Goal: Communication & Community: Participate in discussion

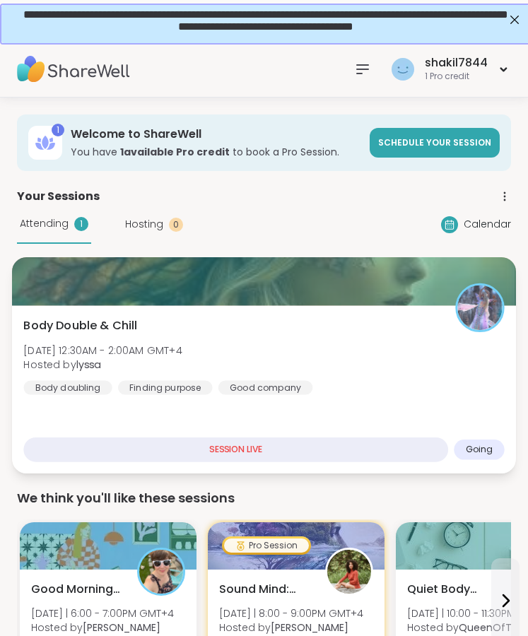
click at [357, 391] on div "Body Double & Chill [DATE] 12:30AM - 2:00AM GMT+4 Hosted by lyssa Body doubling…" at bounding box center [263, 356] width 480 height 78
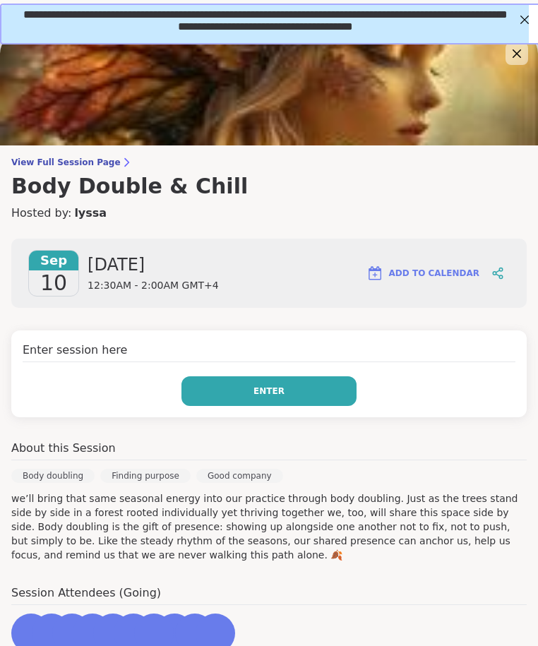
click at [222, 402] on button "Enter" at bounding box center [269, 392] width 175 height 30
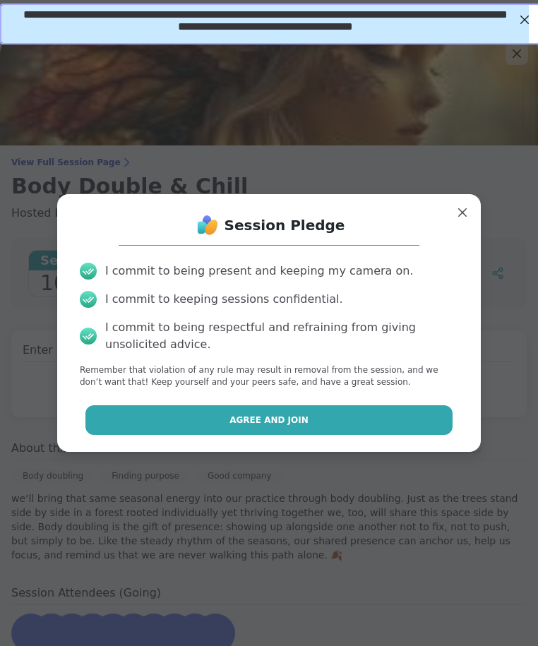
click at [237, 427] on button "Agree and Join" at bounding box center [269, 420] width 368 height 30
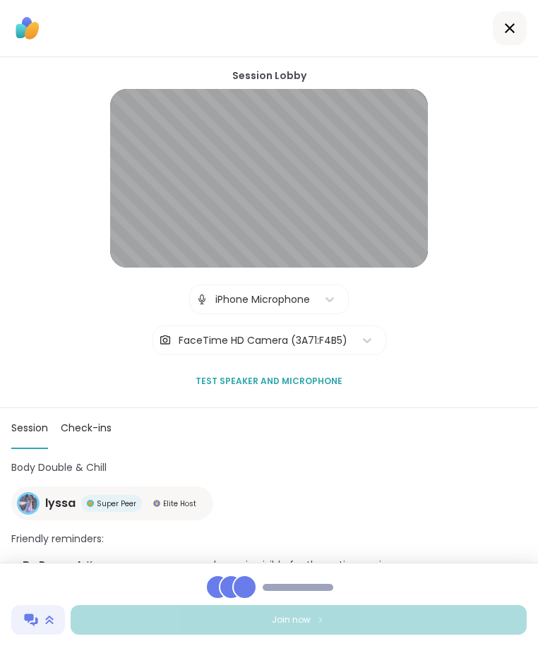
click at [382, 595] on div "Join now" at bounding box center [269, 604] width 538 height 83
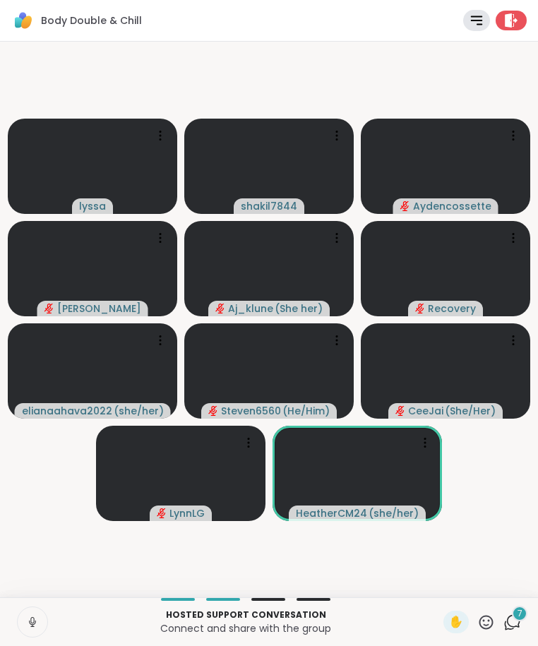
click at [35, 623] on icon at bounding box center [32, 623] width 7 height 4
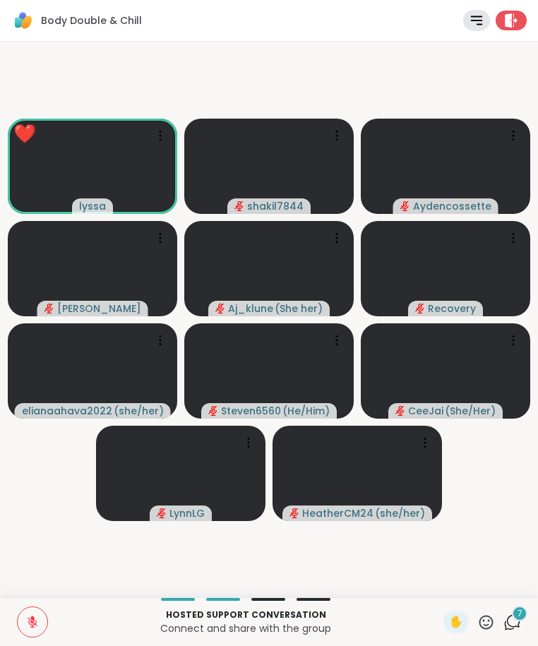
click at [518, 617] on span "7" at bounding box center [520, 614] width 5 height 12
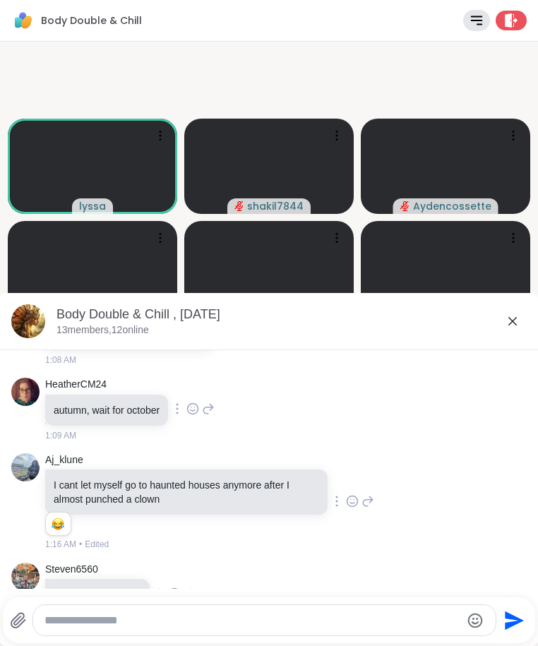
scroll to position [3620, 0]
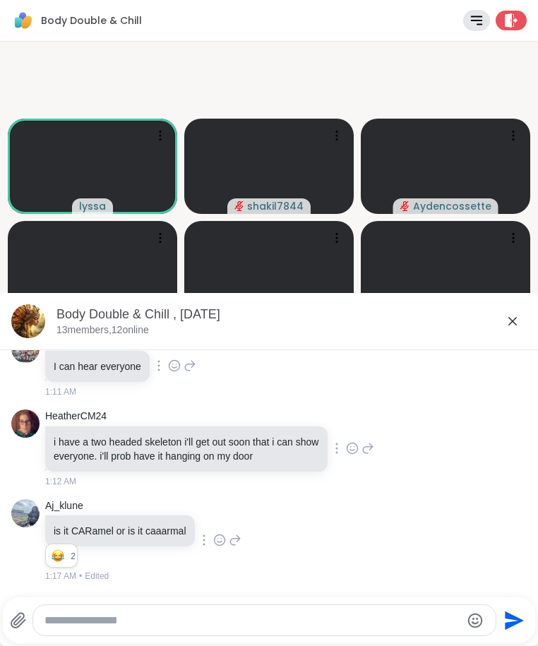
click at [102, 634] on div at bounding box center [264, 620] width 463 height 30
click at [100, 624] on textarea "Type your message" at bounding box center [253, 621] width 417 height 14
click at [504, 316] on icon at bounding box center [512, 321] width 17 height 17
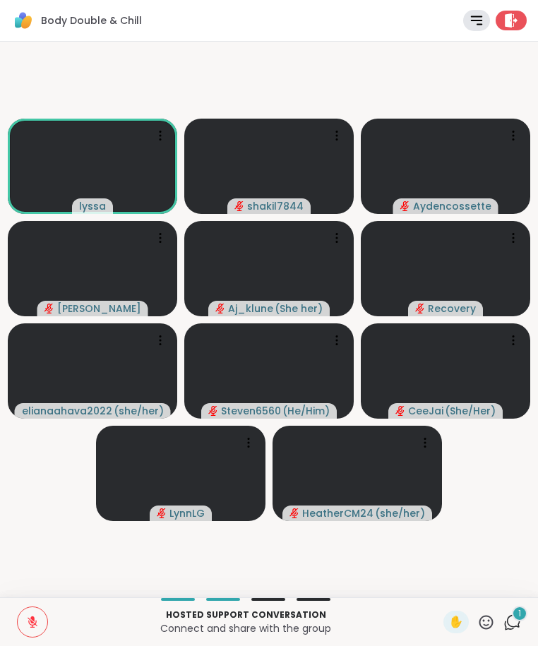
click at [99, 556] on video-player-container "lyssa shakil7844 Aydencossette [PERSON_NAME] Aj_klune ( She her ) Recovery elia…" at bounding box center [268, 319] width 521 height 545
click at [512, 616] on div "1" at bounding box center [520, 614] width 16 height 16
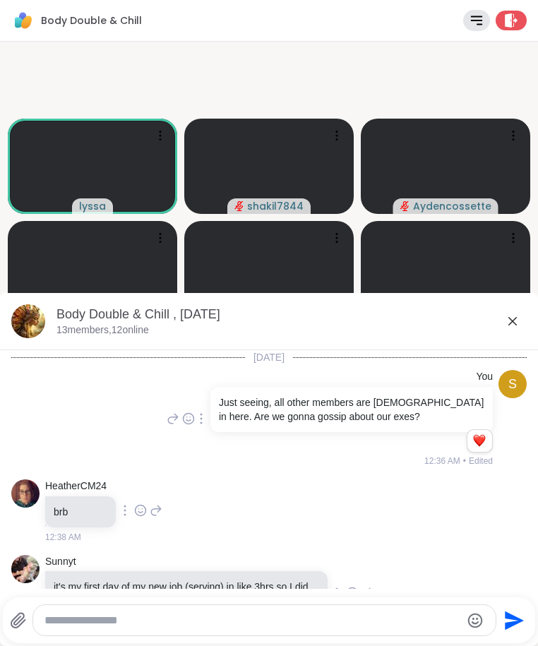
scroll to position [3744, 0]
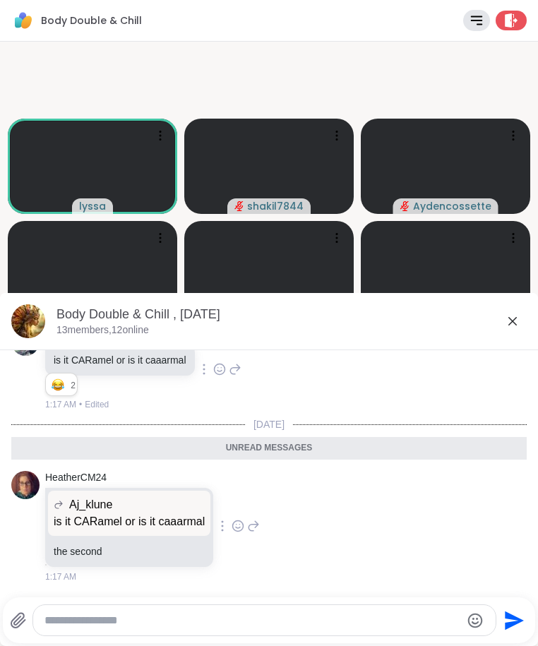
click at [510, 316] on icon at bounding box center [512, 321] width 17 height 17
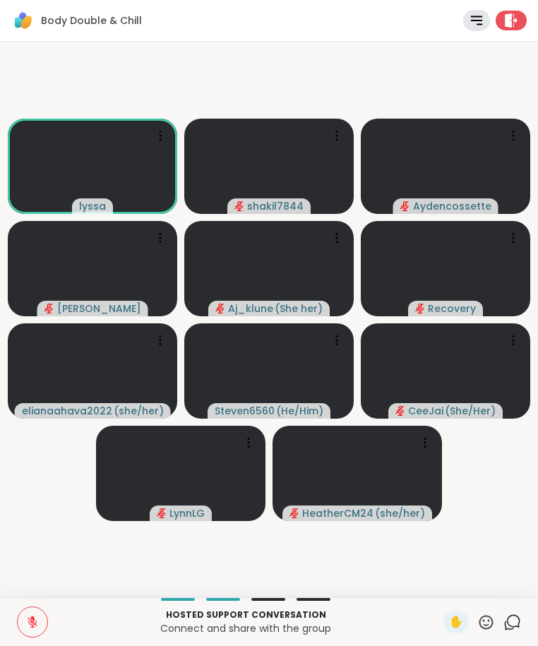
click at [35, 617] on icon at bounding box center [32, 622] width 13 height 13
click at [31, 617] on icon at bounding box center [32, 620] width 4 height 6
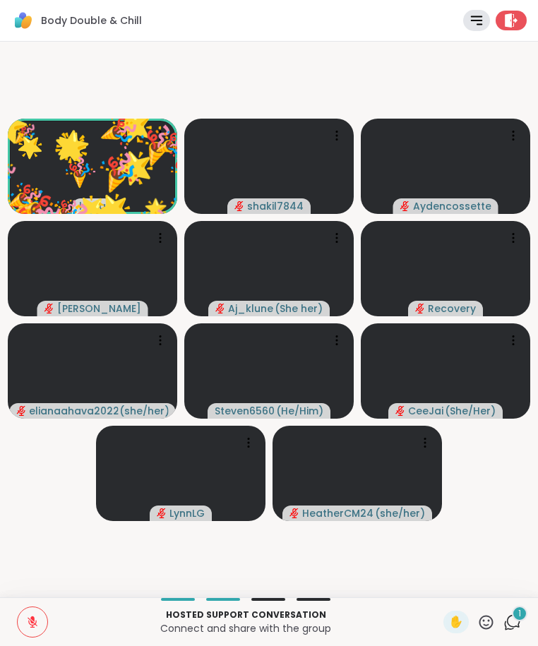
click at [484, 624] on icon at bounding box center [487, 623] width 18 height 18
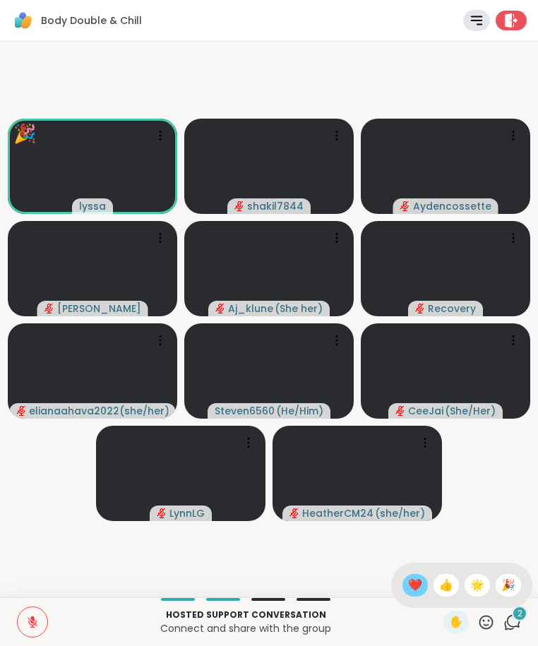
click at [420, 584] on div "❤️" at bounding box center [415, 585] width 25 height 23
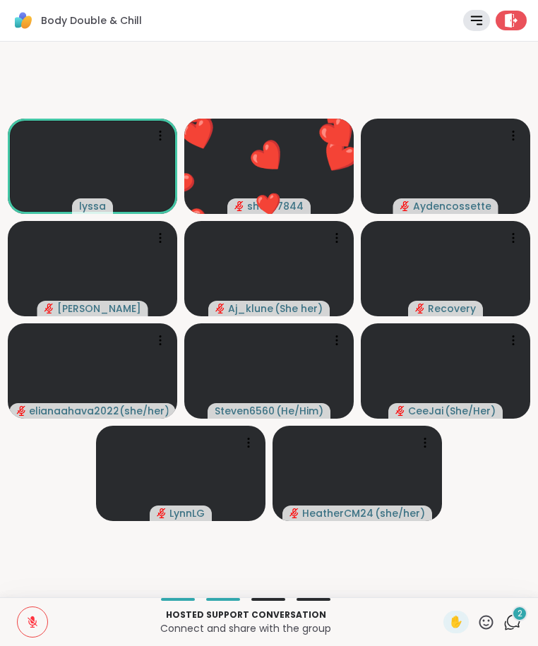
click at [504, 627] on icon at bounding box center [513, 623] width 18 height 18
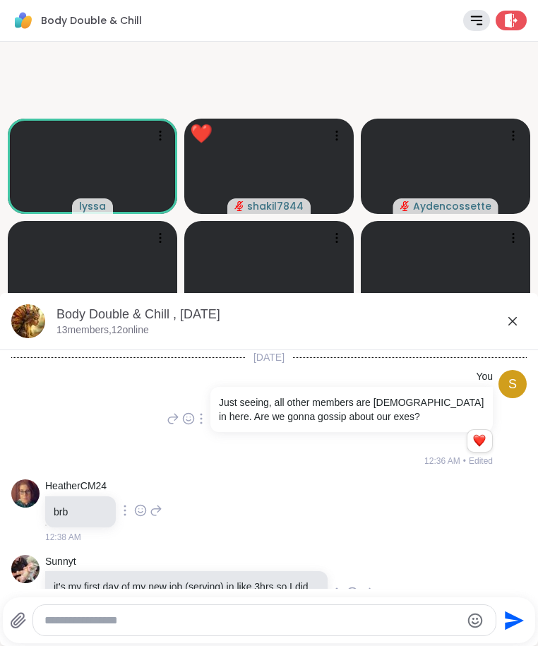
scroll to position [3923, 0]
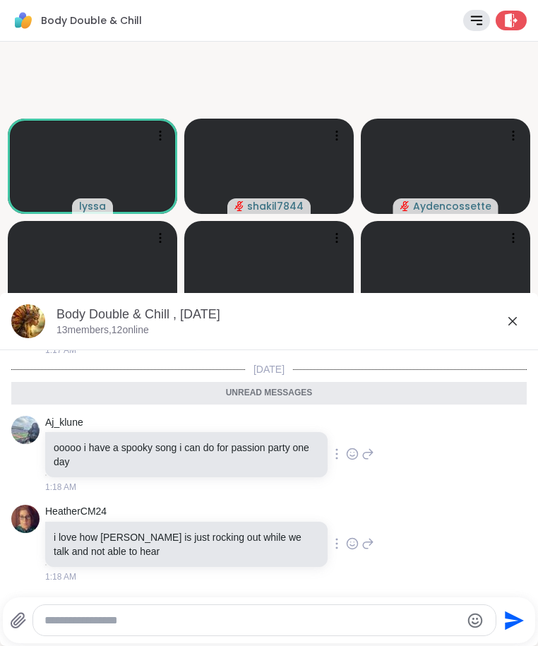
click at [284, 621] on textarea "Type your message" at bounding box center [253, 621] width 417 height 14
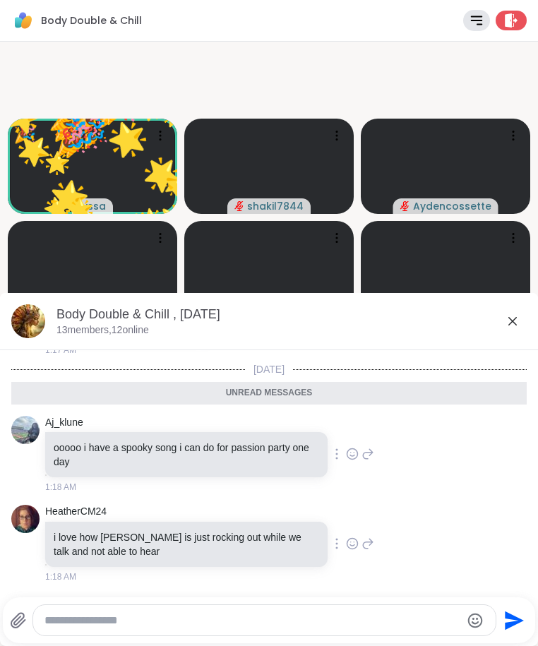
click at [505, 321] on icon at bounding box center [512, 321] width 17 height 17
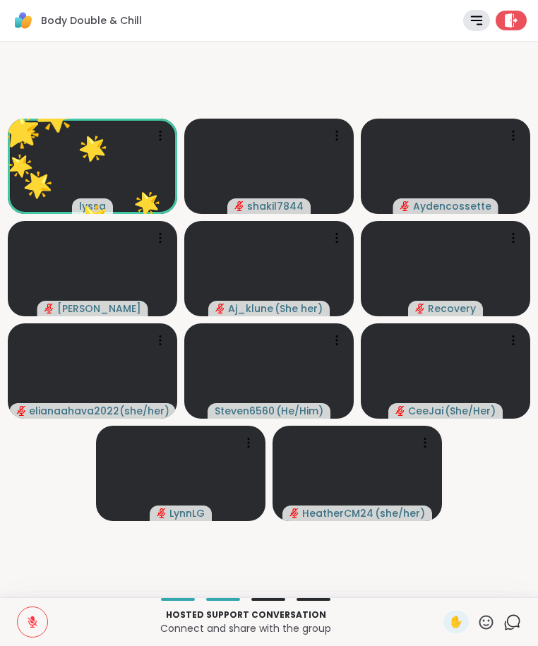
click at [505, 629] on icon at bounding box center [509, 625] width 9 height 9
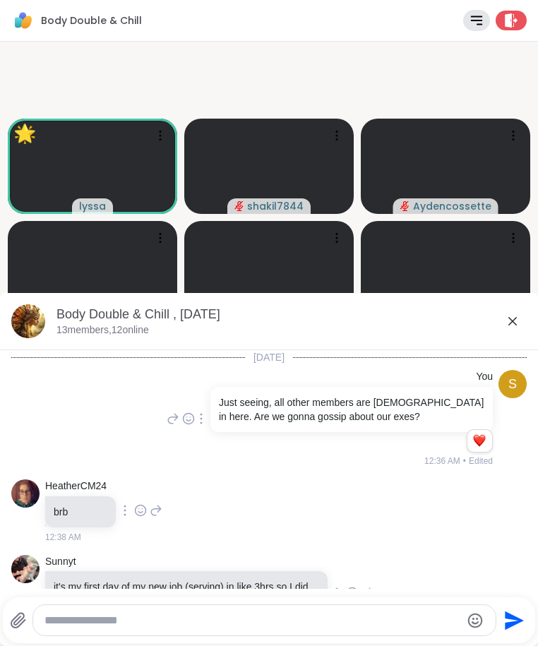
scroll to position [3875, 0]
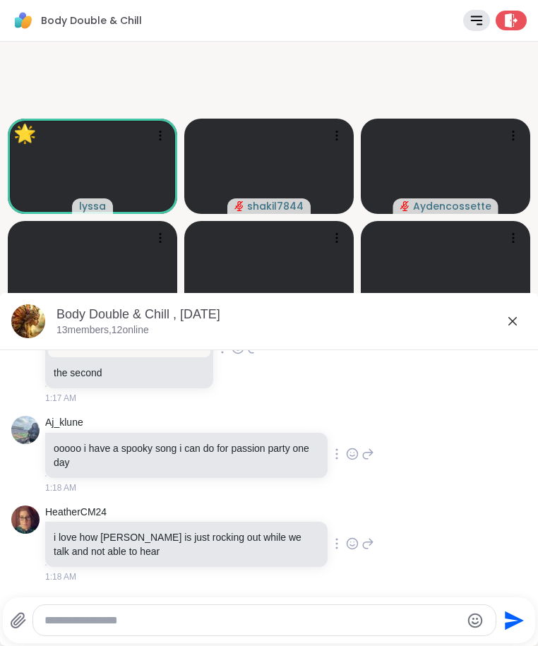
click at [273, 626] on textarea "Type your message" at bounding box center [253, 621] width 417 height 14
type textarea "**********"
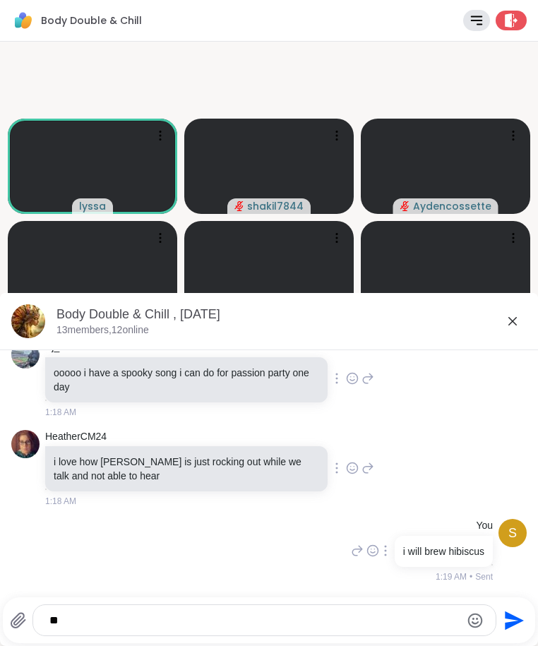
type textarea "***"
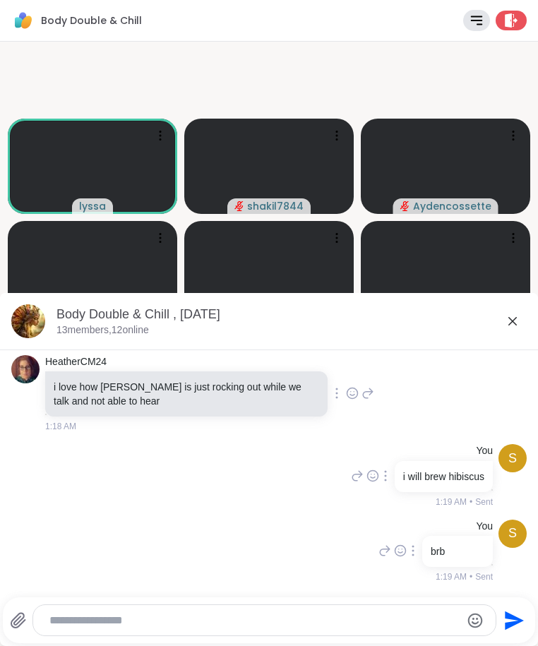
click at [230, 629] on div at bounding box center [264, 620] width 463 height 30
click at [237, 628] on div at bounding box center [264, 620] width 463 height 30
click at [235, 626] on textarea "Type your message" at bounding box center [252, 621] width 406 height 14
type textarea "**********"
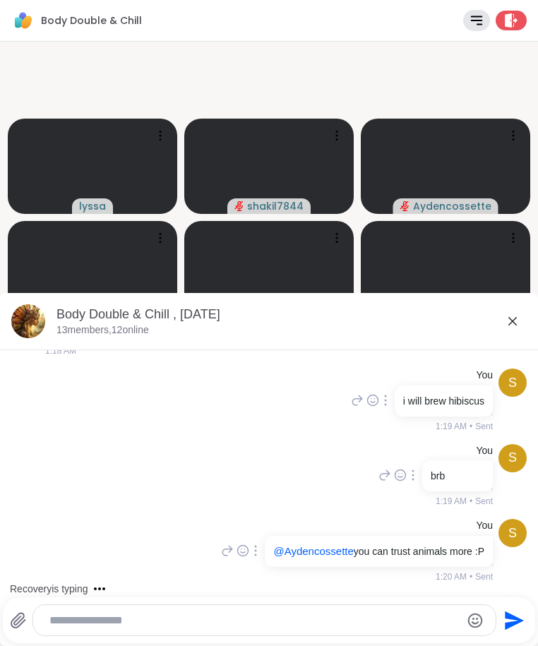
scroll to position [4176, 0]
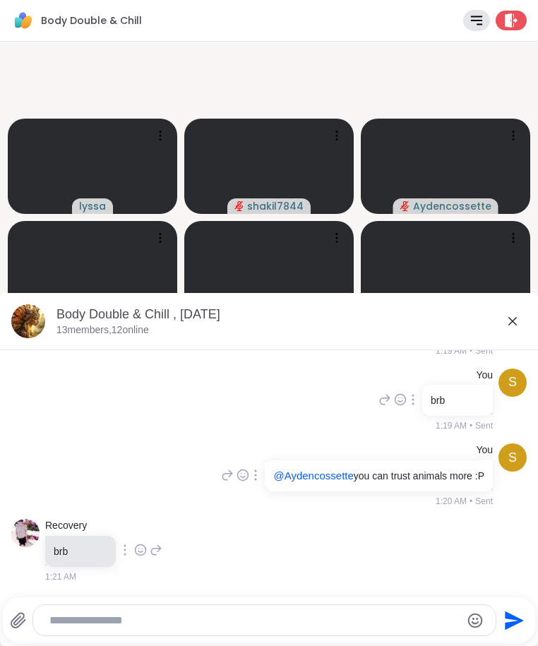
click at [146, 623] on textarea "Type your message" at bounding box center [252, 621] width 406 height 14
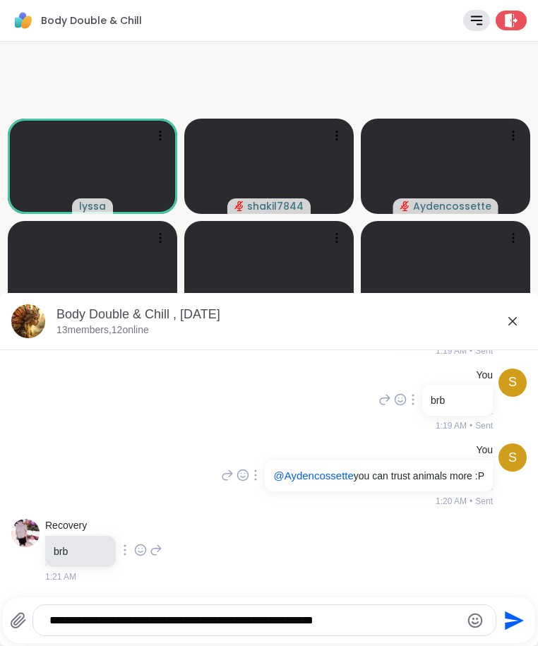
type textarea "**********"
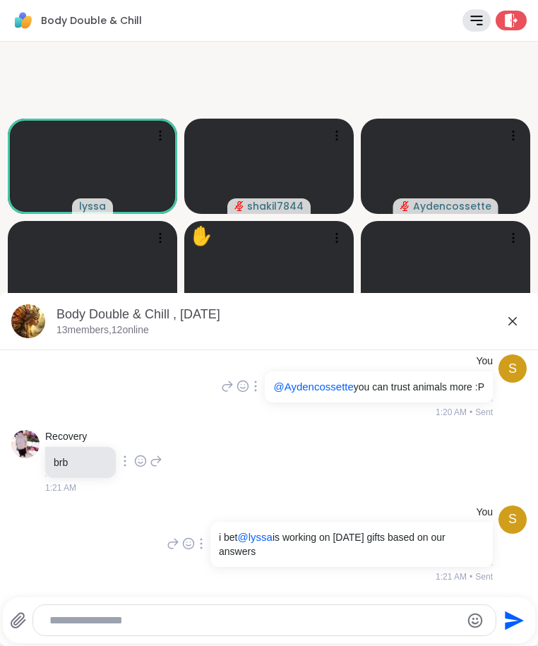
click at [468, 22] on icon at bounding box center [476, 20] width 16 height 16
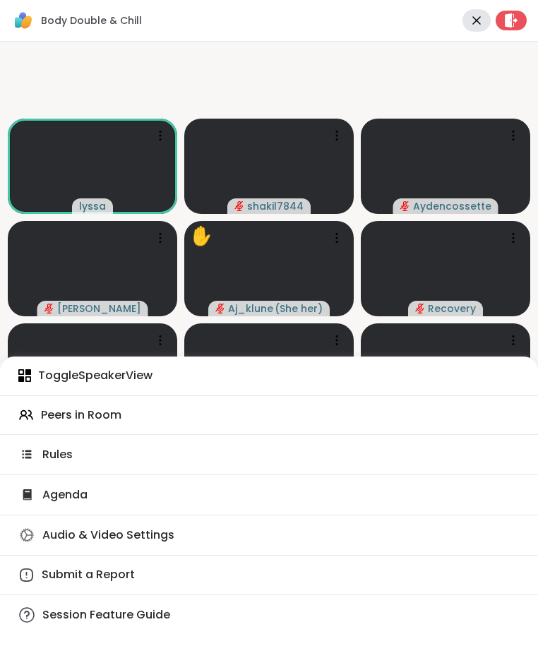
click at [473, 21] on icon at bounding box center [477, 20] width 8 height 8
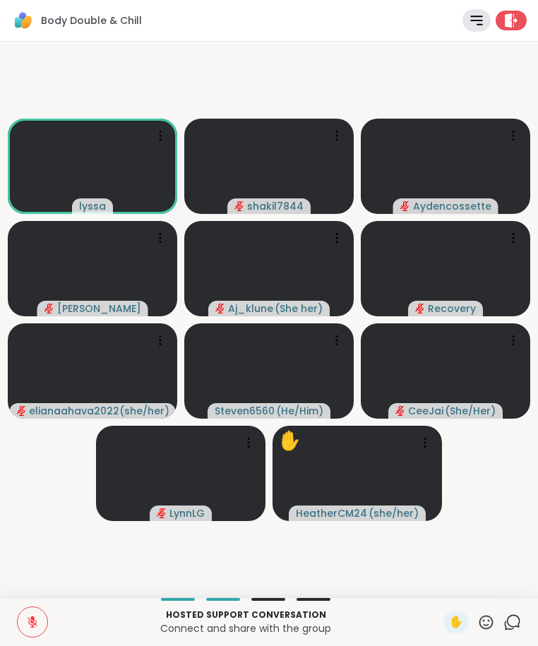
click at [508, 627] on icon at bounding box center [513, 621] width 13 height 13
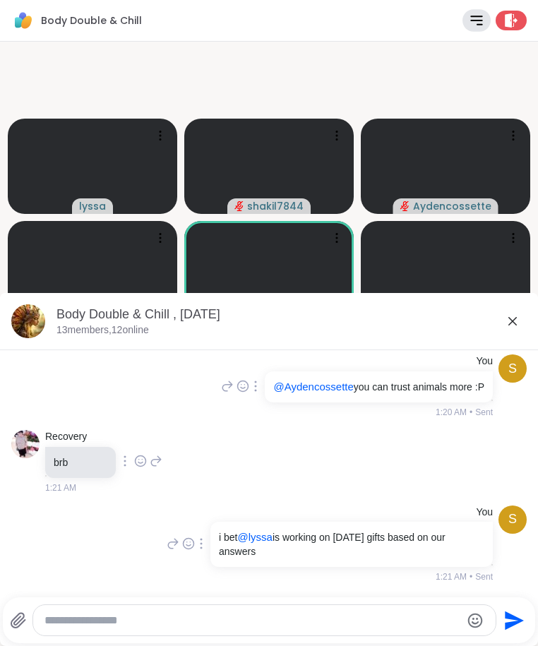
click at [509, 324] on icon at bounding box center [513, 321] width 8 height 8
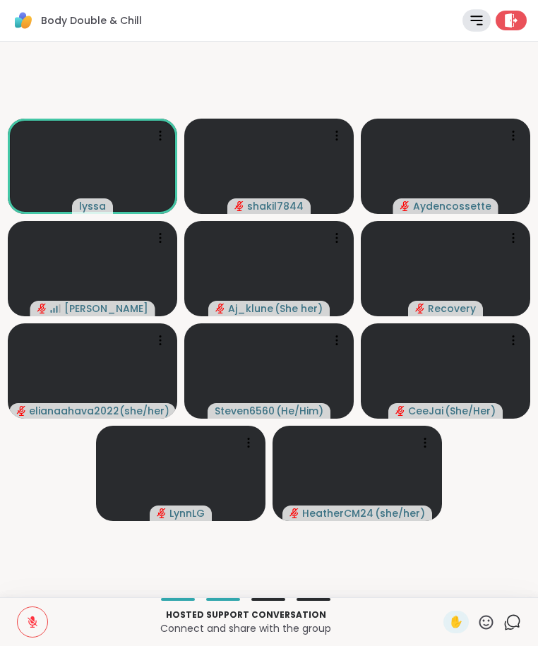
click at [504, 618] on icon at bounding box center [513, 623] width 18 height 18
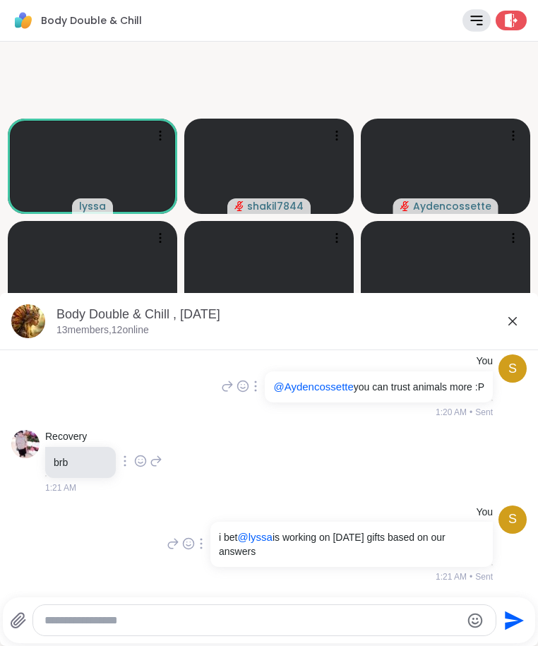
scroll to position [4286, 0]
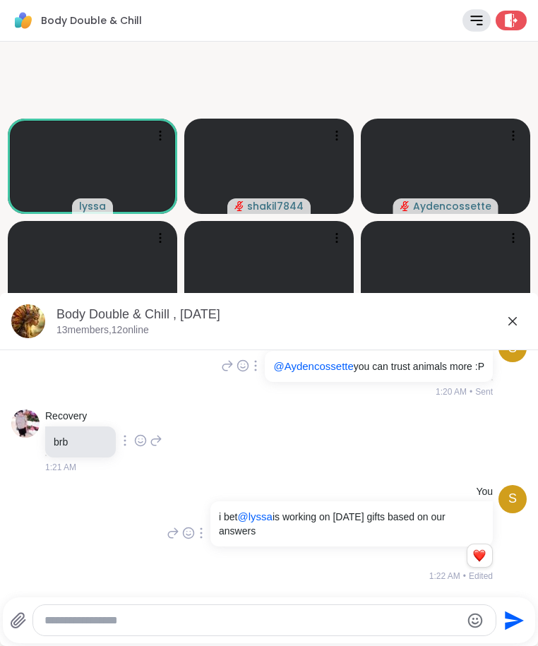
click at [279, 626] on textarea "Type your message" at bounding box center [253, 621] width 417 height 14
click at [504, 316] on icon at bounding box center [512, 321] width 17 height 17
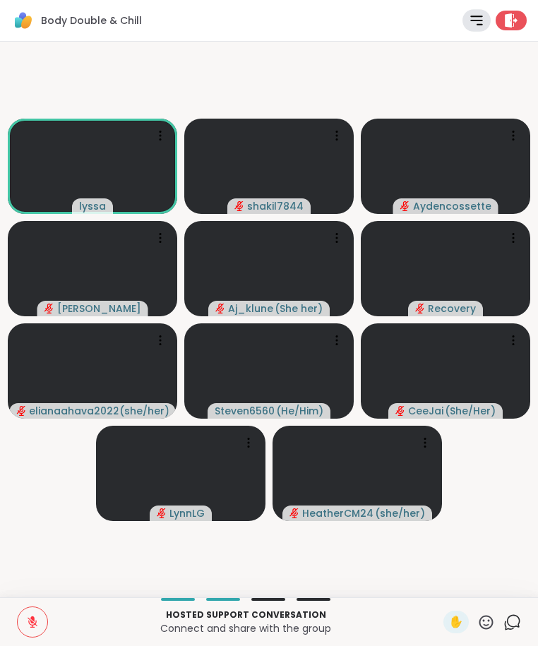
click at [504, 621] on icon at bounding box center [513, 623] width 18 height 18
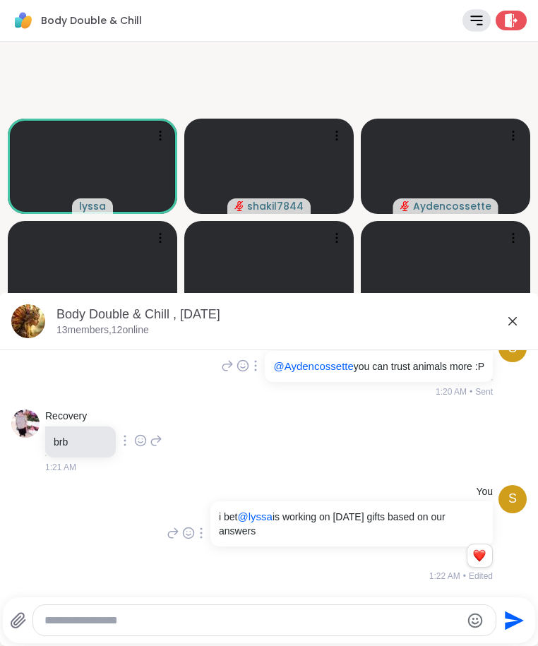
click at [319, 620] on textarea "Type your message" at bounding box center [253, 621] width 417 height 14
click at [504, 324] on icon at bounding box center [512, 321] width 17 height 17
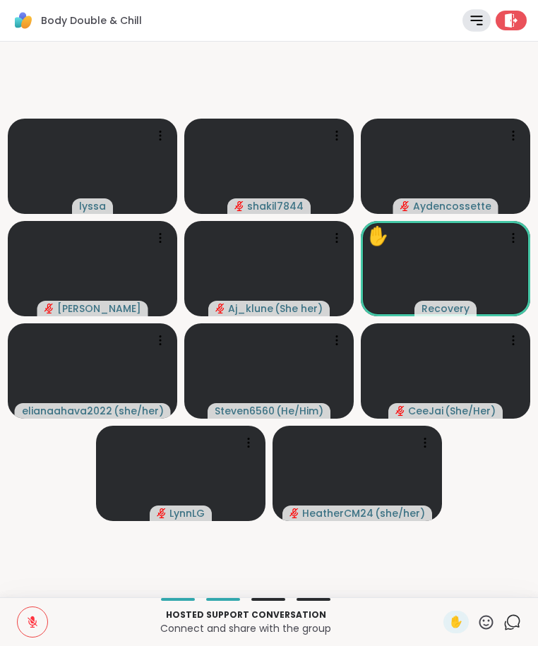
click at [504, 623] on icon at bounding box center [513, 623] width 18 height 18
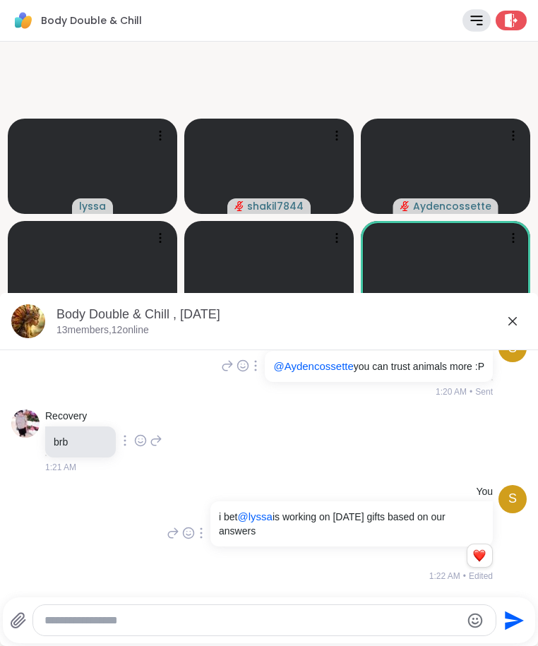
click at [504, 318] on icon at bounding box center [512, 321] width 17 height 17
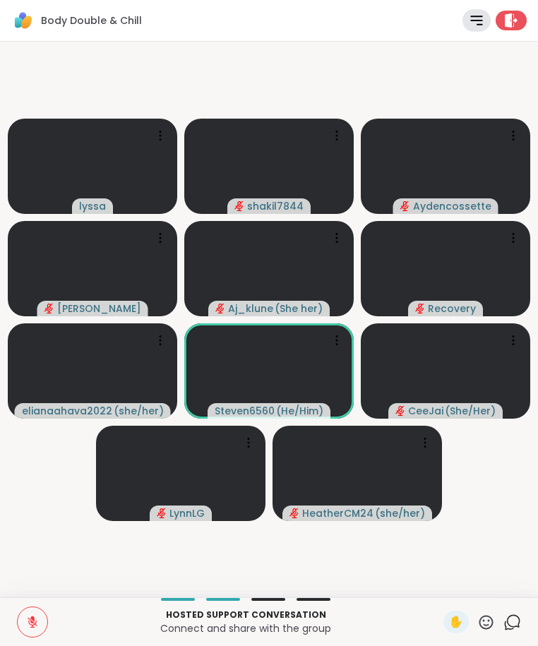
click at [480, 555] on video-player-container "lyssa shakil7844 Aydencossette [PERSON_NAME] Aj_klune ( She her ) Recovery elia…" at bounding box center [268, 319] width 521 height 545
click at [507, 625] on icon at bounding box center [513, 621] width 13 height 13
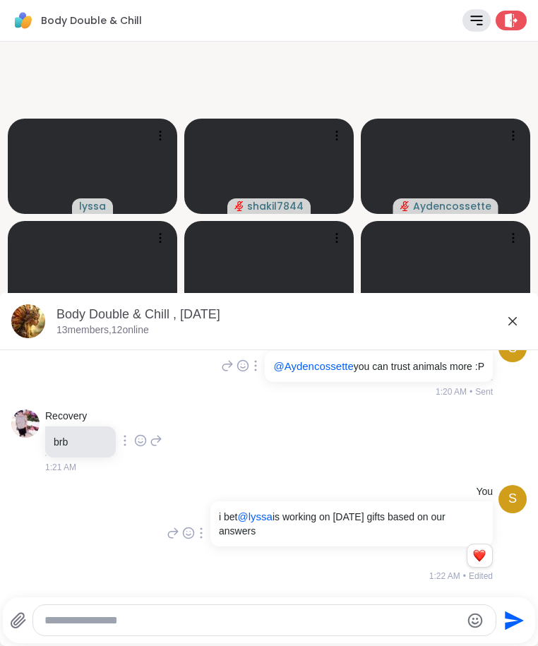
click at [504, 326] on icon at bounding box center [512, 321] width 17 height 17
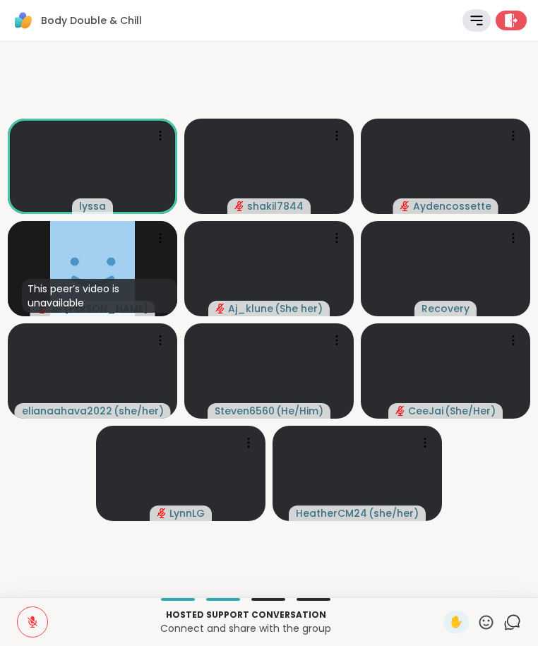
click at [504, 622] on icon at bounding box center [513, 623] width 18 height 18
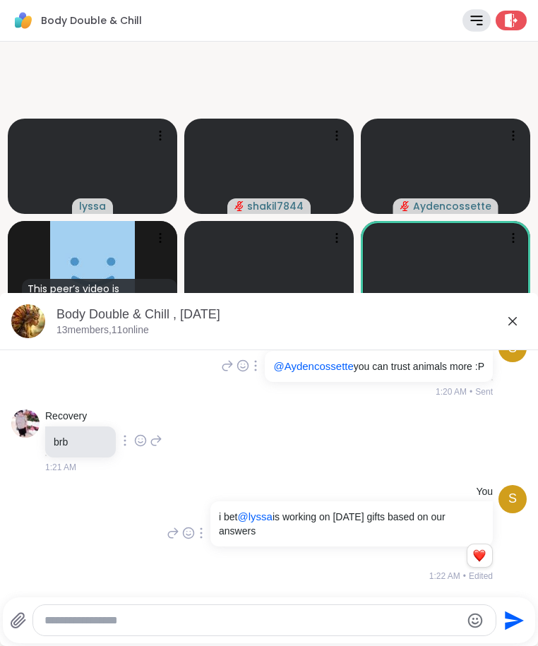
click at [509, 324] on icon at bounding box center [512, 321] width 17 height 17
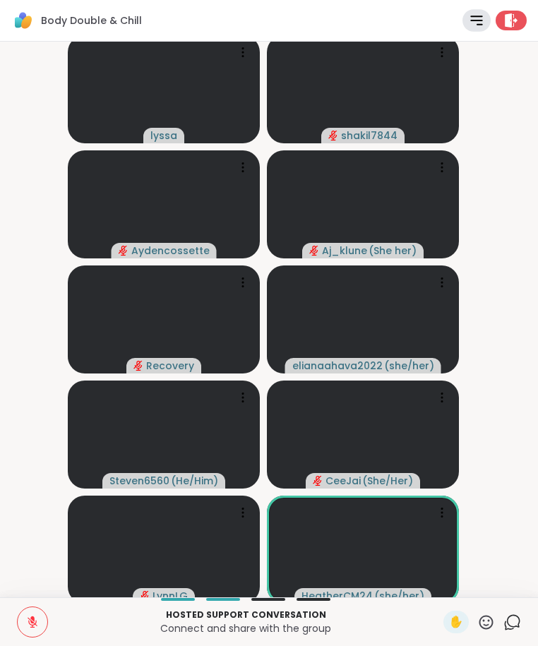
click at [39, 620] on button at bounding box center [33, 623] width 30 height 30
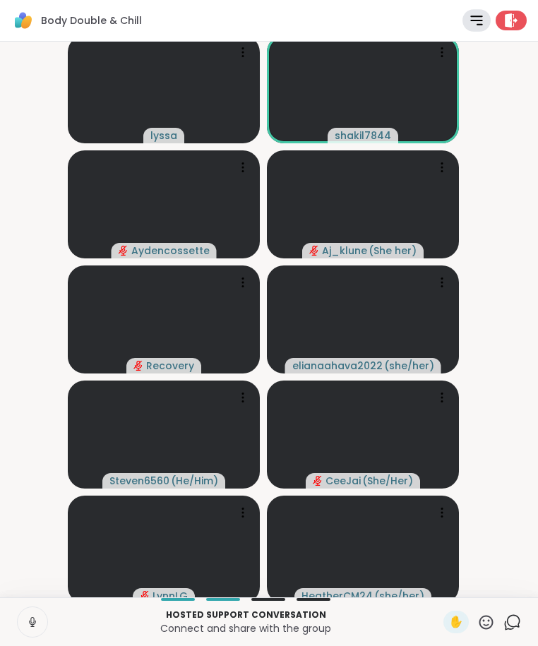
click at [81, 624] on p "Connect and share with the group" at bounding box center [246, 629] width 379 height 14
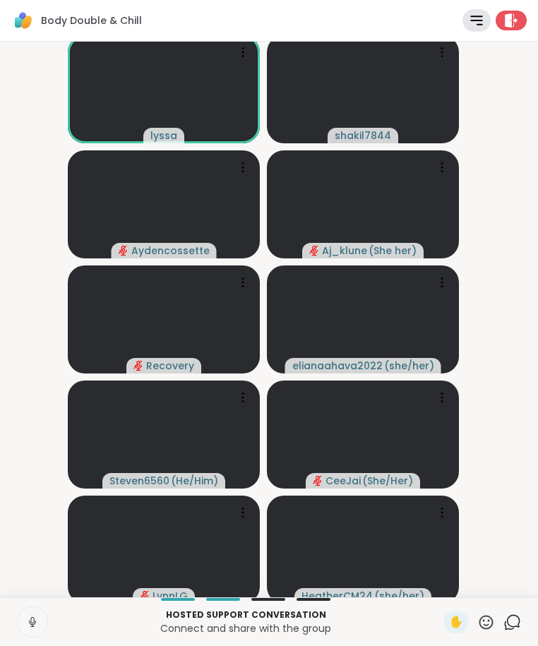
click at [36, 623] on icon at bounding box center [32, 622] width 13 height 13
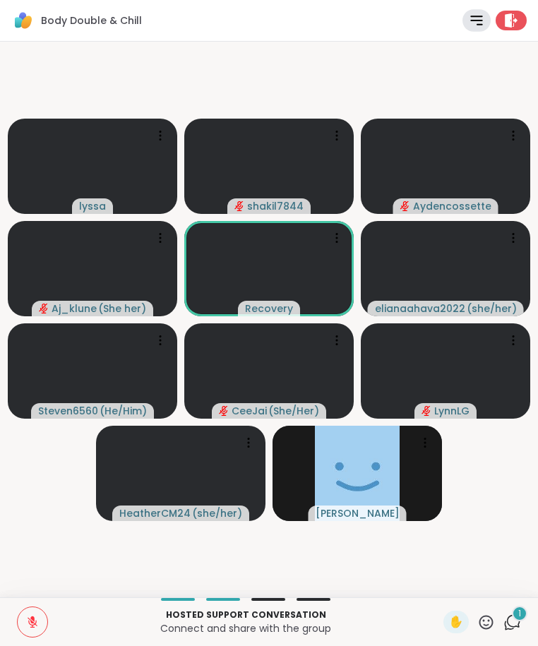
click at [513, 629] on div "Hosted support conversation Connect and share with the group ✋ 1 Chat" at bounding box center [269, 622] width 538 height 49
click at [504, 622] on icon at bounding box center [513, 623] width 18 height 18
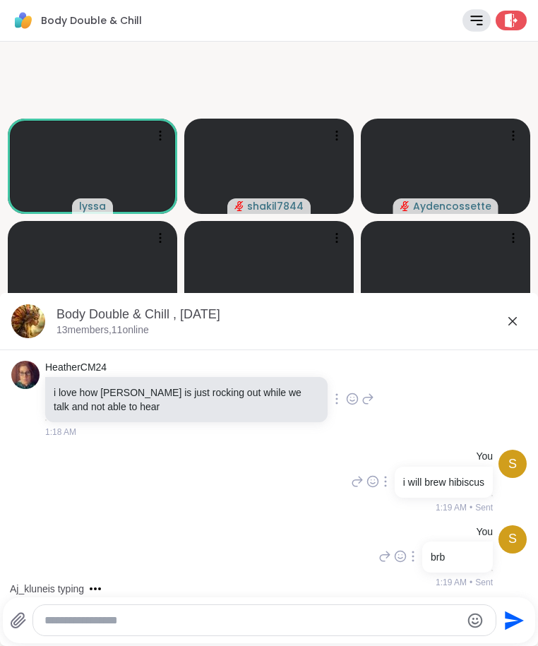
scroll to position [4409, 0]
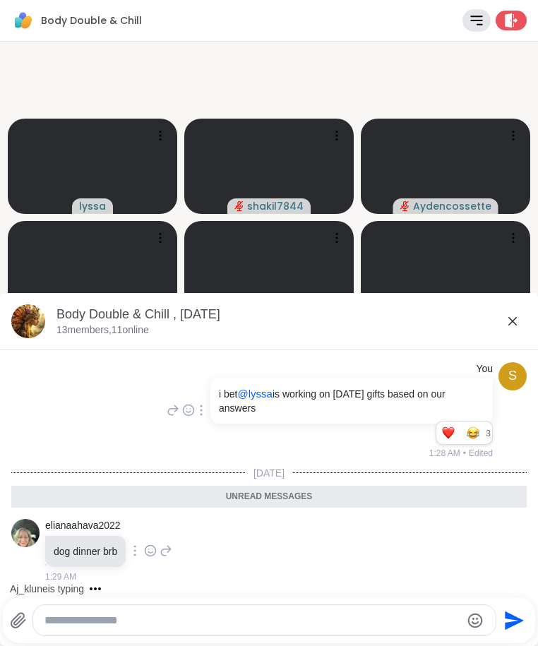
click at [509, 319] on icon at bounding box center [513, 321] width 8 height 8
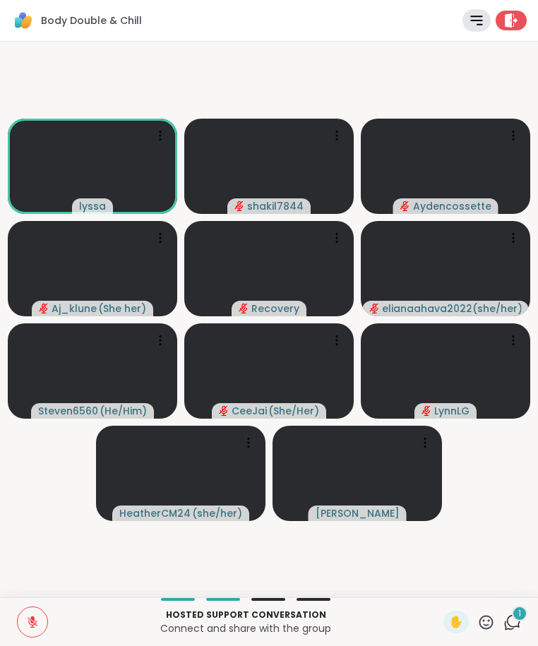
click at [31, 617] on icon at bounding box center [32, 620] width 4 height 6
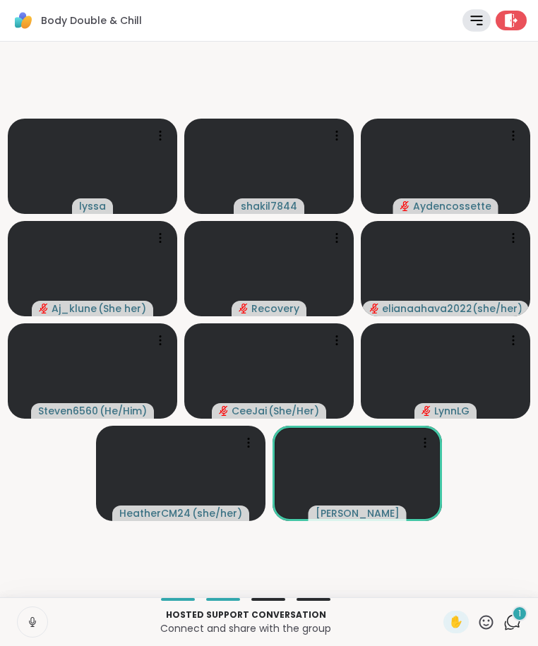
click at [32, 627] on icon at bounding box center [32, 625] width 1 height 3
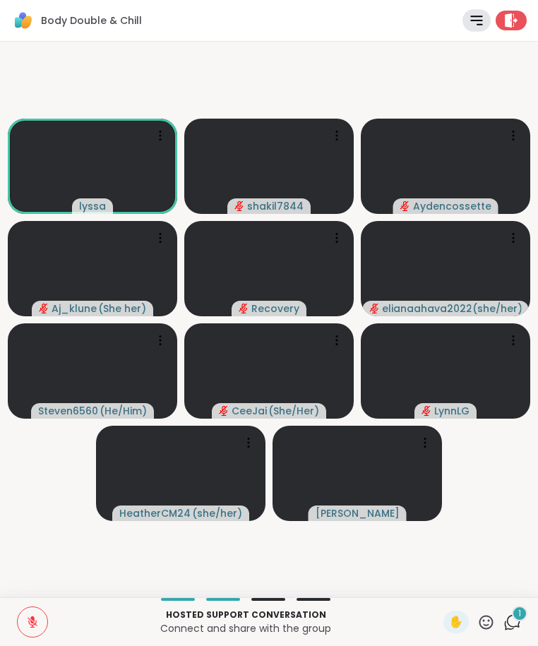
click at [38, 625] on icon at bounding box center [32, 622] width 13 height 13
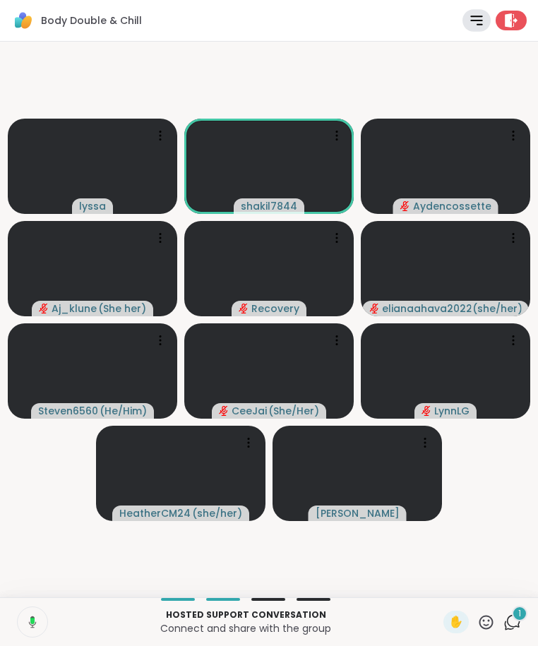
click at [32, 615] on button at bounding box center [32, 623] width 32 height 30
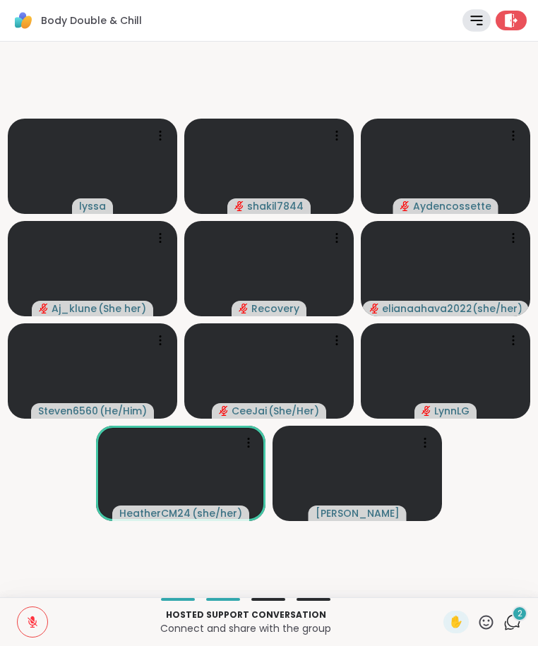
click at [505, 622] on icon at bounding box center [513, 623] width 18 height 18
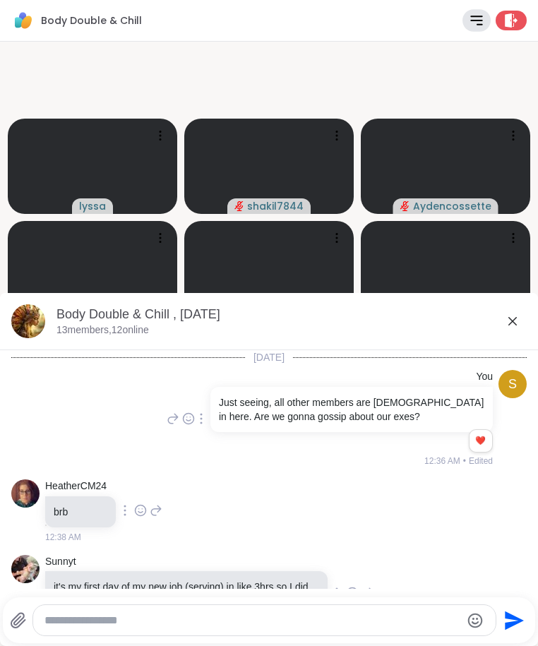
scroll to position [4573, 0]
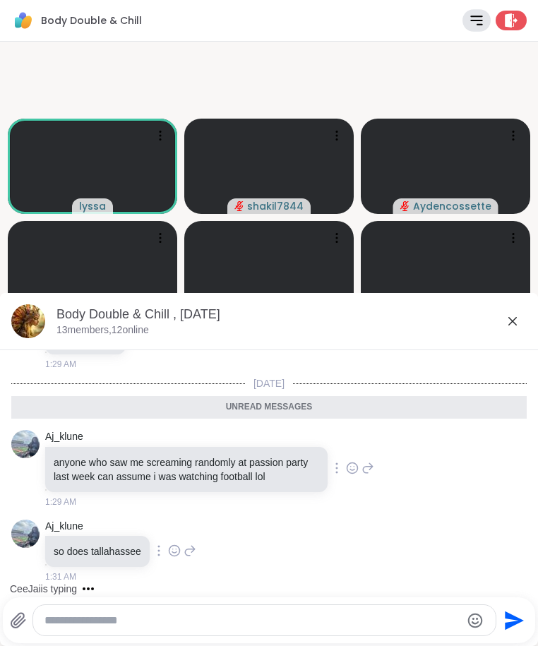
click at [359, 466] on icon at bounding box center [352, 468] width 13 height 14
click at [296, 454] on button "Select Reaction: Joy" at bounding box center [290, 446] width 28 height 28
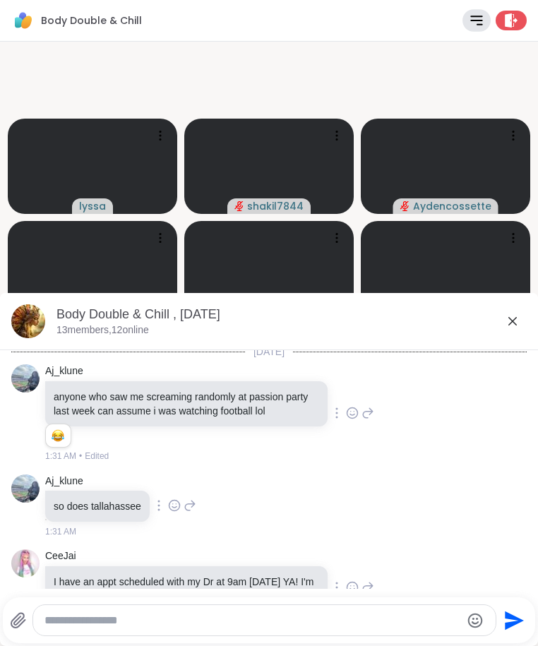
scroll to position [4650, 0]
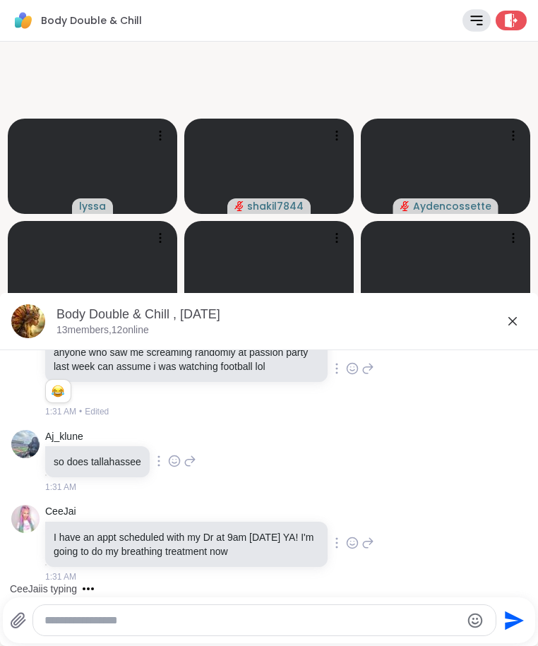
click at [504, 321] on icon at bounding box center [512, 321] width 17 height 17
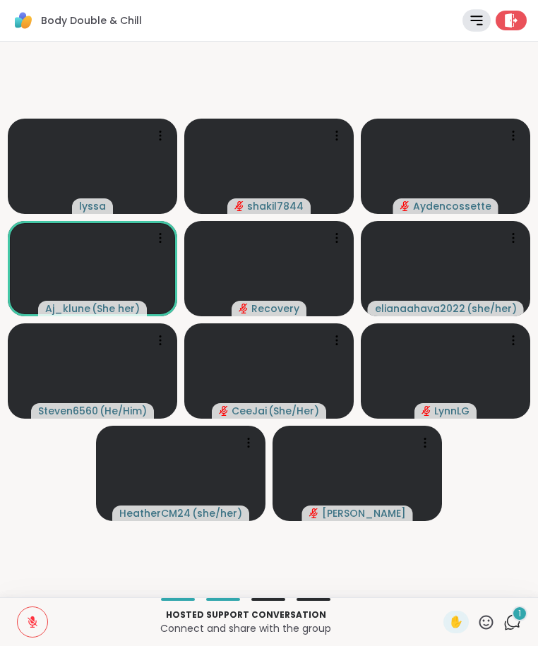
click at [98, 623] on p "Connect and share with the group" at bounding box center [246, 629] width 379 height 14
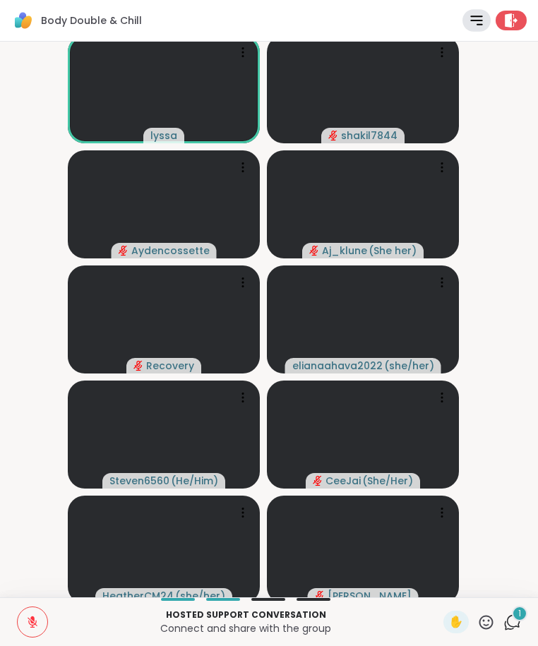
click at [31, 626] on icon at bounding box center [32, 622] width 13 height 13
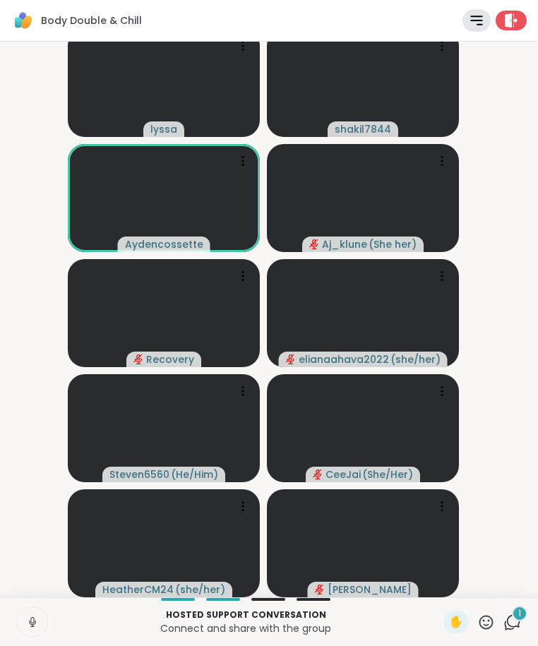
click at [519, 615] on span "1" at bounding box center [520, 614] width 3 height 12
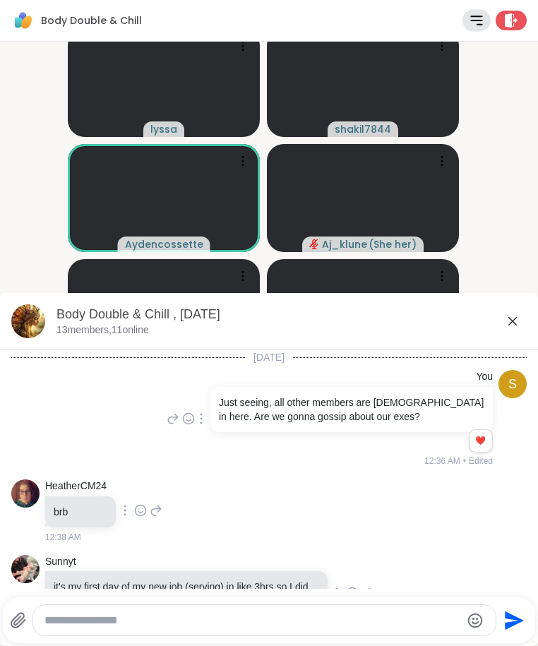
scroll to position [4773, 0]
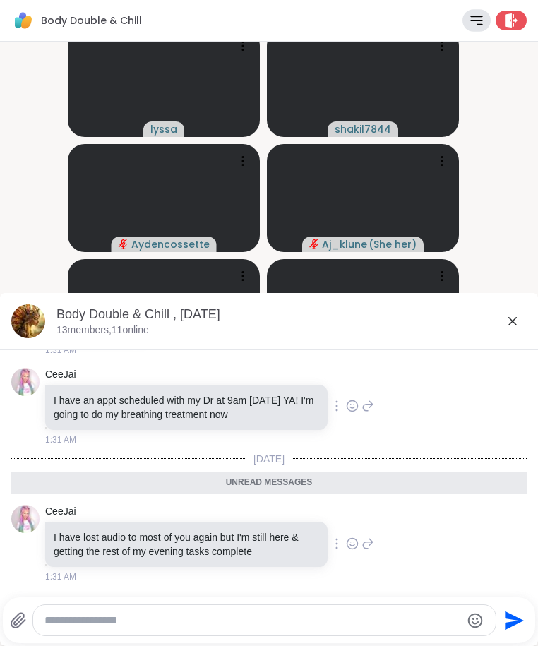
click at [504, 323] on icon at bounding box center [512, 321] width 17 height 17
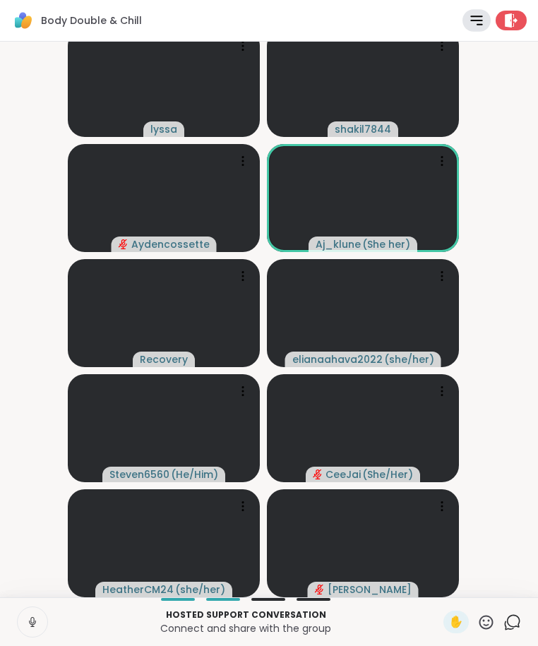
click at [34, 628] on icon at bounding box center [32, 622] width 13 height 13
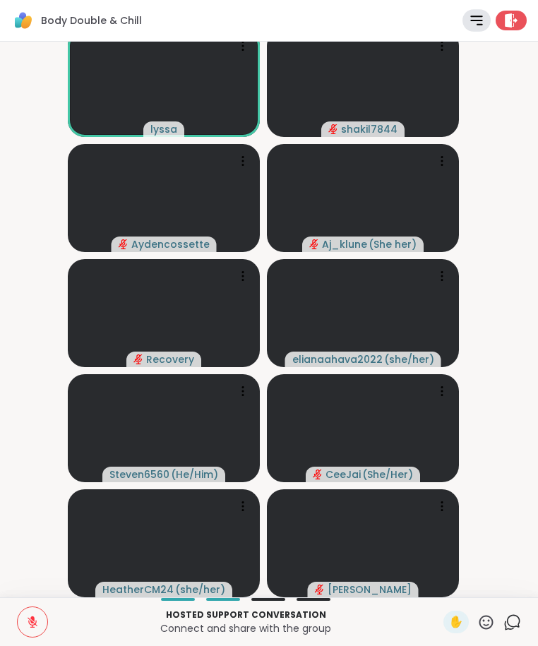
click at [35, 619] on icon at bounding box center [32, 622] width 13 height 13
click at [28, 618] on icon at bounding box center [32, 622] width 13 height 13
click at [35, 626] on icon at bounding box center [32, 622] width 13 height 13
click at [35, 615] on button at bounding box center [33, 623] width 30 height 30
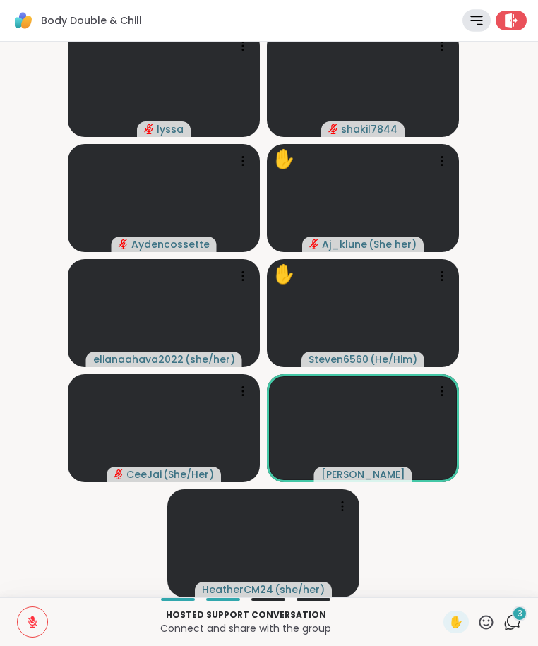
click at [507, 623] on icon at bounding box center [513, 623] width 18 height 18
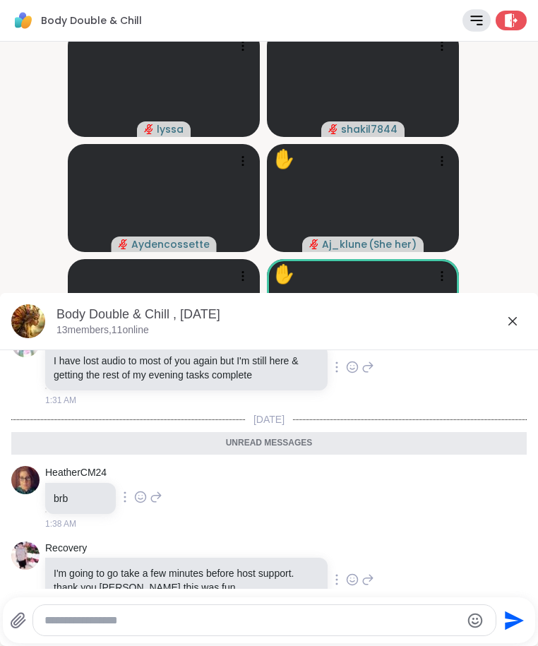
scroll to position [5078, 0]
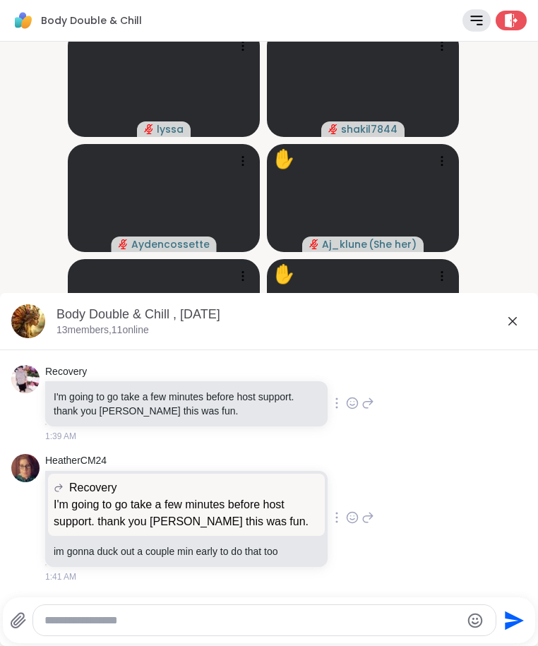
click at [504, 327] on icon at bounding box center [512, 321] width 17 height 17
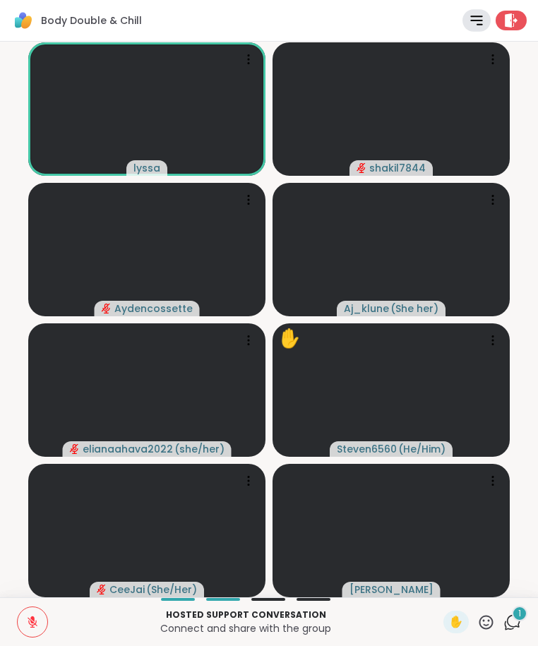
scroll to position [0, 0]
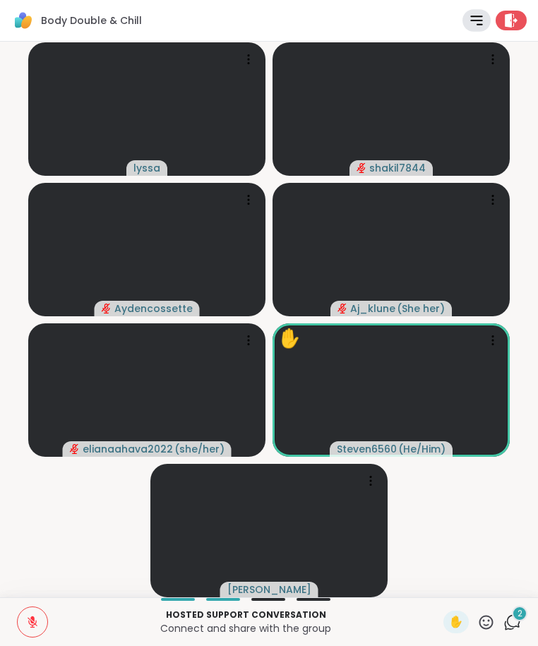
click at [507, 626] on icon at bounding box center [513, 621] width 13 height 13
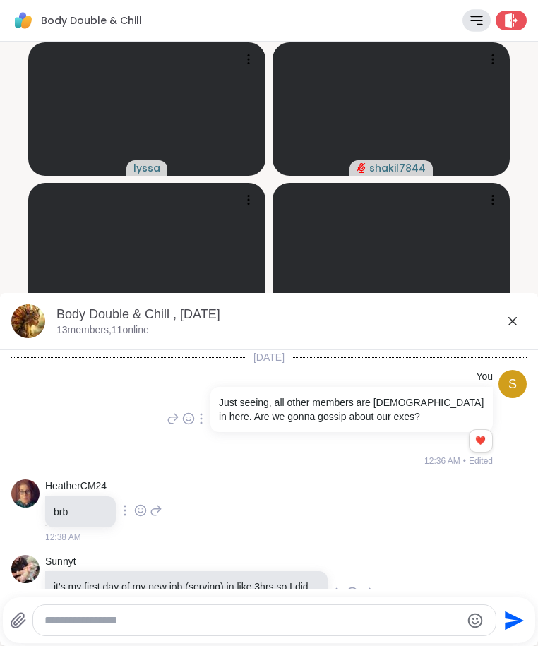
scroll to position [5228, 0]
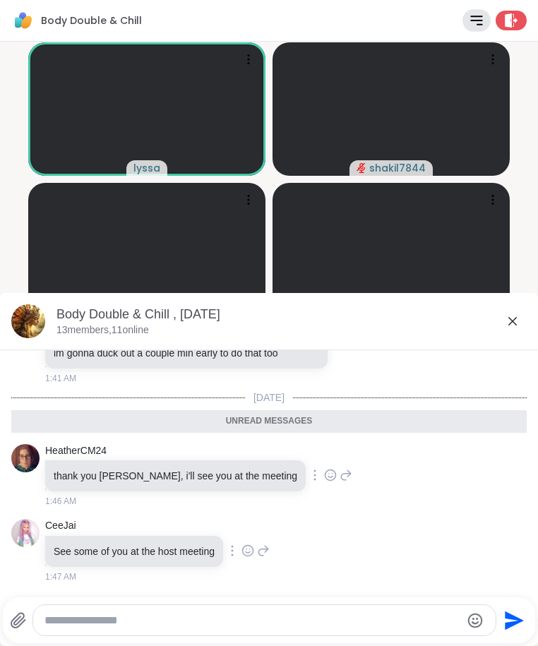
click at [504, 316] on icon at bounding box center [512, 321] width 17 height 17
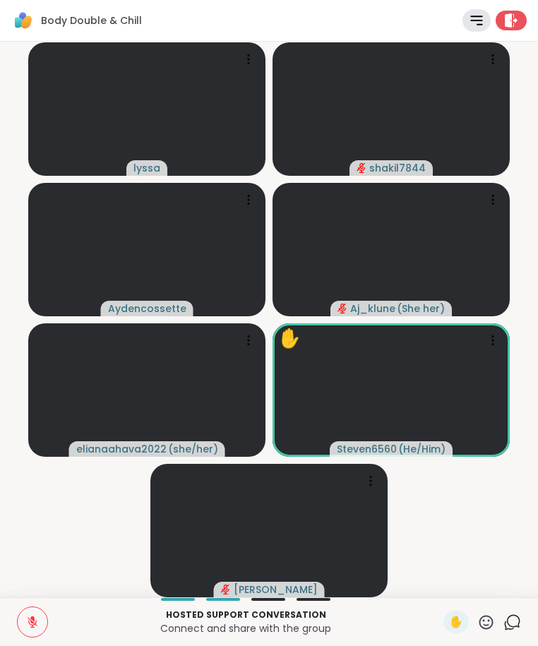
click at [504, 620] on icon at bounding box center [513, 623] width 18 height 18
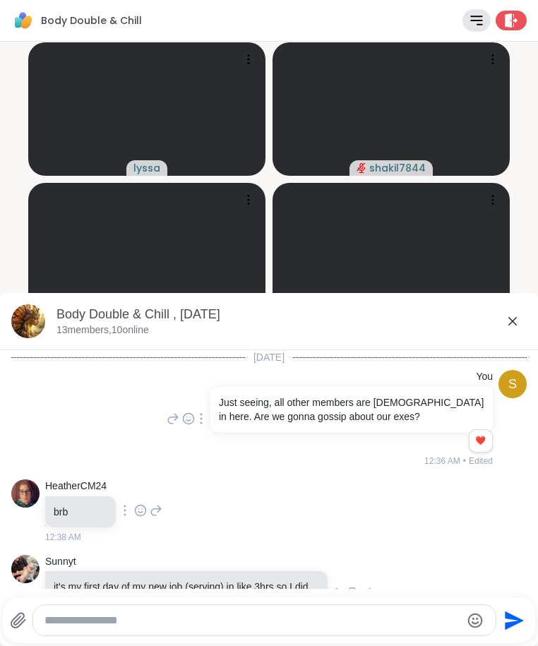
scroll to position [5201, 0]
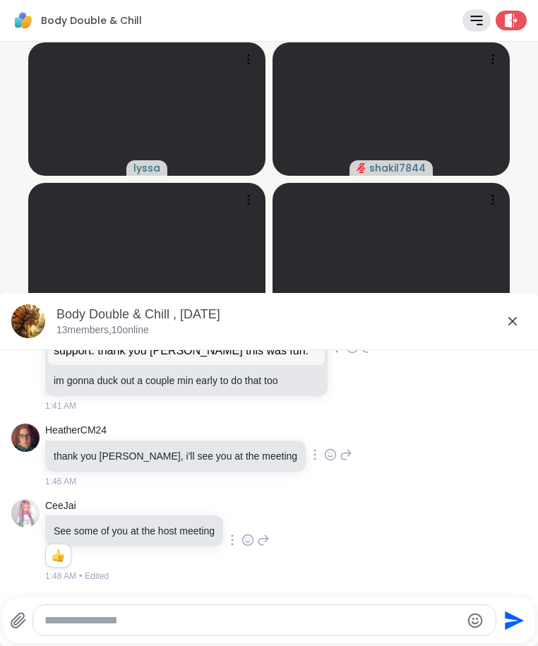
click at [145, 614] on textarea "Type your message" at bounding box center [253, 621] width 417 height 14
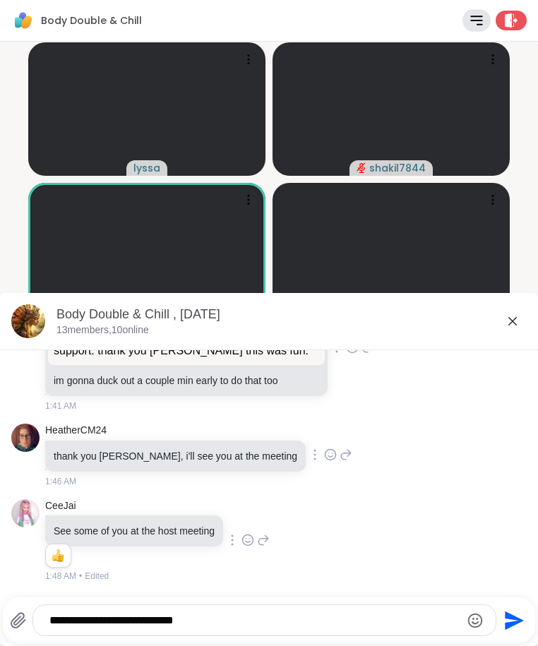
type textarea "**********"
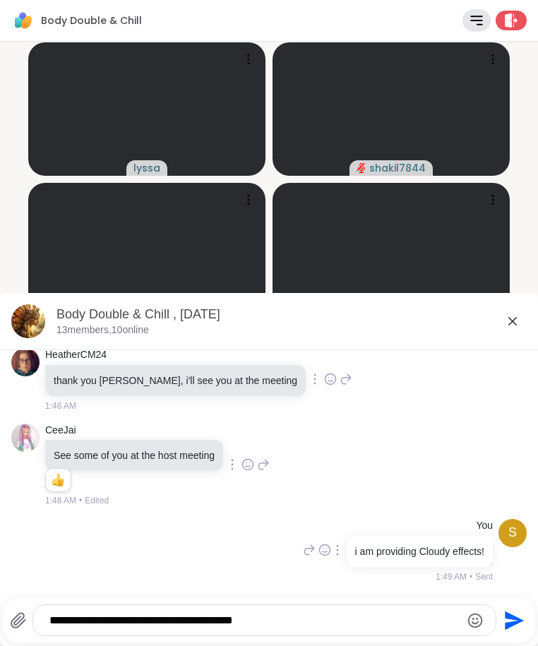
type textarea "**********"
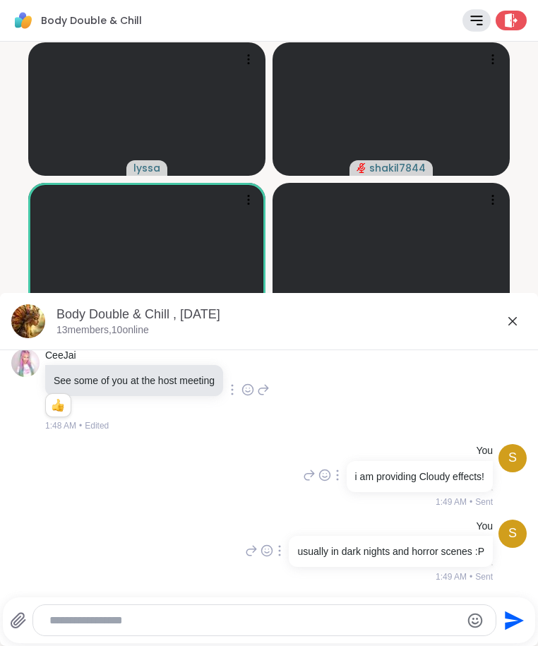
click at [504, 324] on icon at bounding box center [512, 321] width 17 height 17
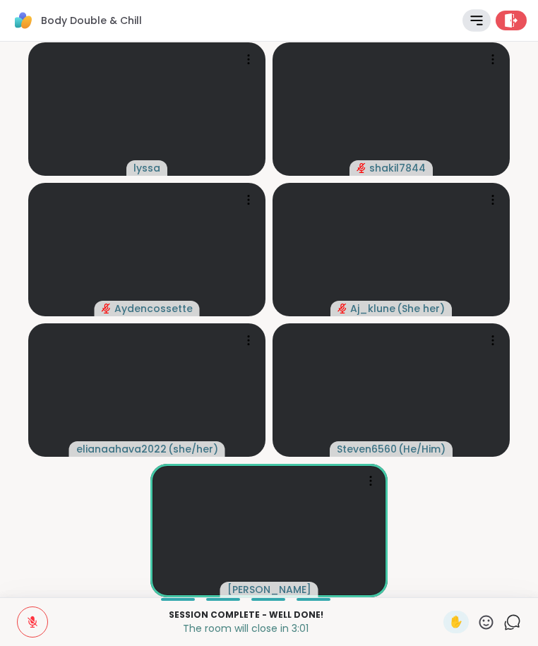
click at [468, 549] on video-player-container "lyssa shakil7844 Aydencossette Aj_klune ( She her ) elianaahava2022 ( she/her )…" at bounding box center [268, 319] width 521 height 545
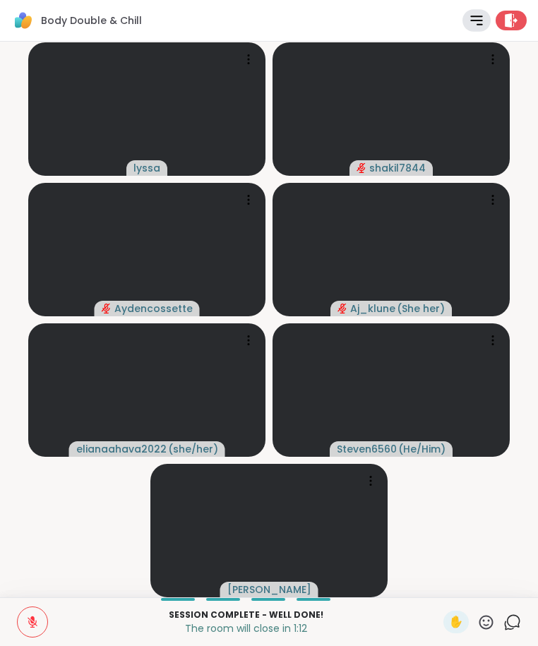
click at [504, 624] on icon at bounding box center [513, 623] width 18 height 18
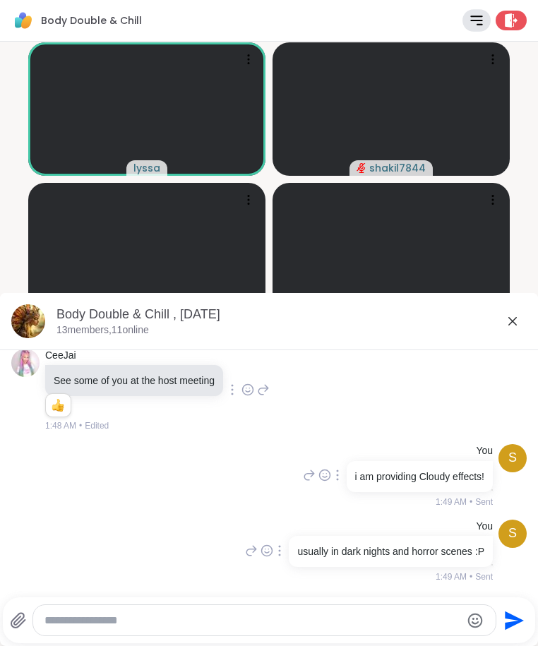
click at [238, 618] on textarea "Type your message" at bounding box center [253, 621] width 417 height 14
click at [507, 321] on icon at bounding box center [512, 321] width 17 height 17
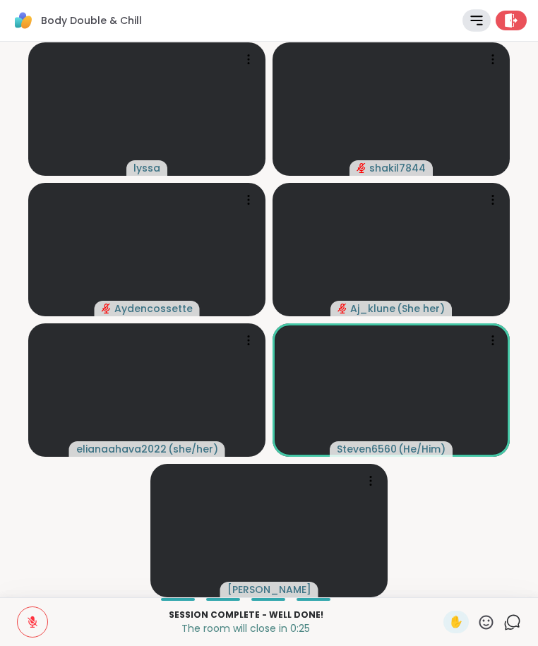
click at [64, 537] on video-player-container "lyssa shakil7844 Aydencossette Aj_klune ( She her ) elianaahava2022 ( she/her )…" at bounding box center [268, 319] width 521 height 545
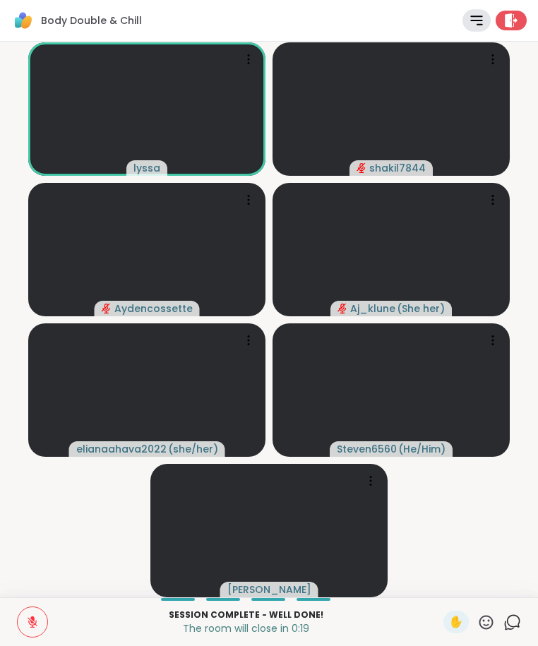
click at [37, 627] on icon at bounding box center [32, 622] width 13 height 13
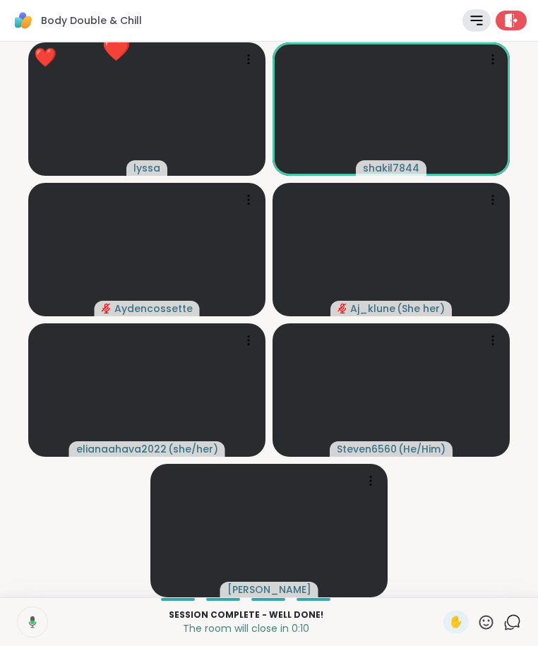
click at [62, 561] on video-player-container "❤️ lyssa ❤️ ❤️ ❤️ ❤️ ❤️ ❤️ ❤️ ❤️ ❤️ ❤️ ❤️ ❤️ ❤️ ❤️ ❤️ ❤️ ❤️ shakil7844 Aydencos…" at bounding box center [268, 319] width 521 height 545
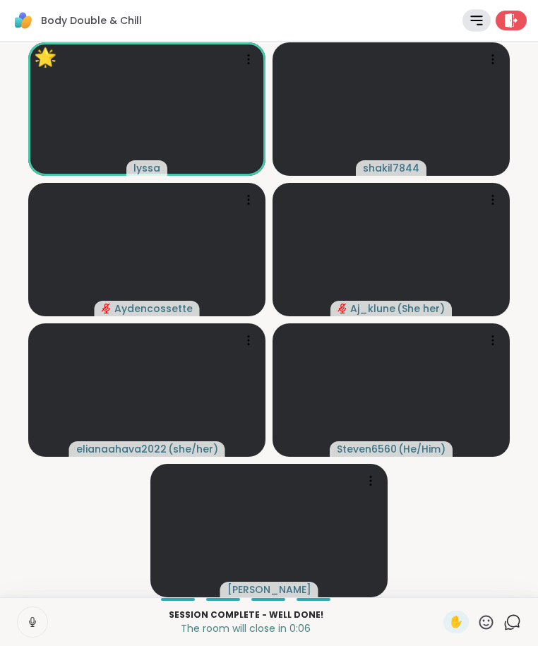
click at [30, 624] on icon at bounding box center [32, 622] width 13 height 13
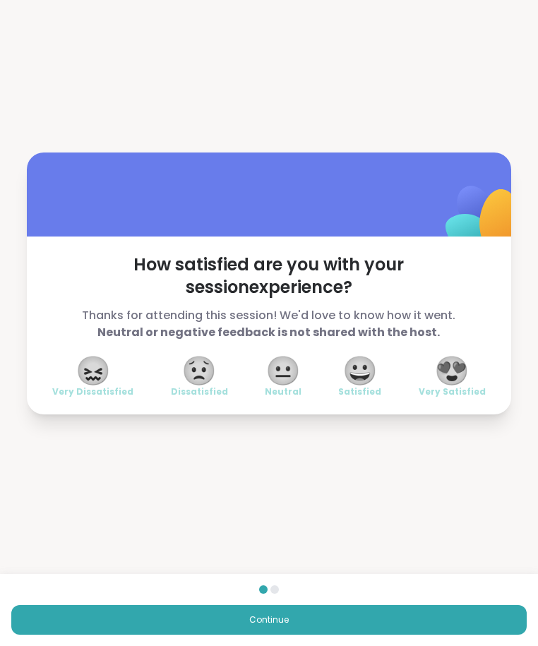
click at [442, 374] on span "😍" at bounding box center [451, 370] width 35 height 25
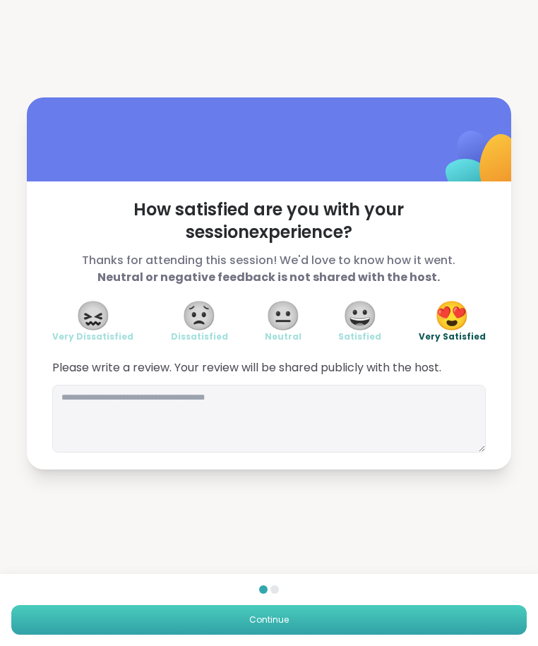
click at [307, 610] on button "Continue" at bounding box center [269, 620] width 516 height 30
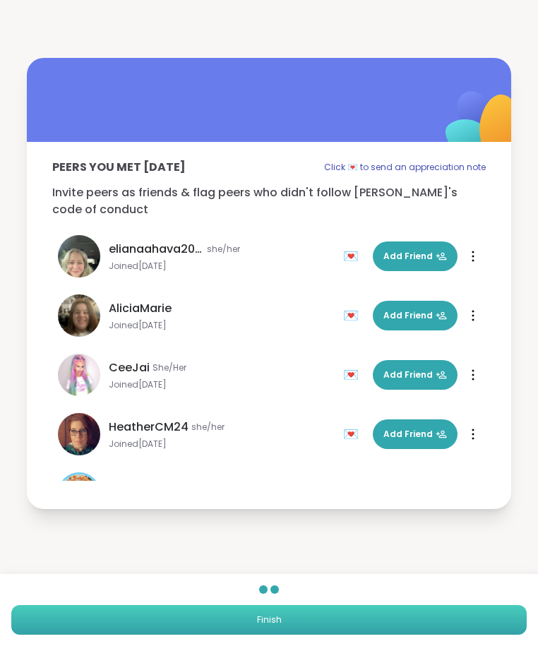
click at [307, 610] on button "Finish" at bounding box center [269, 620] width 516 height 30
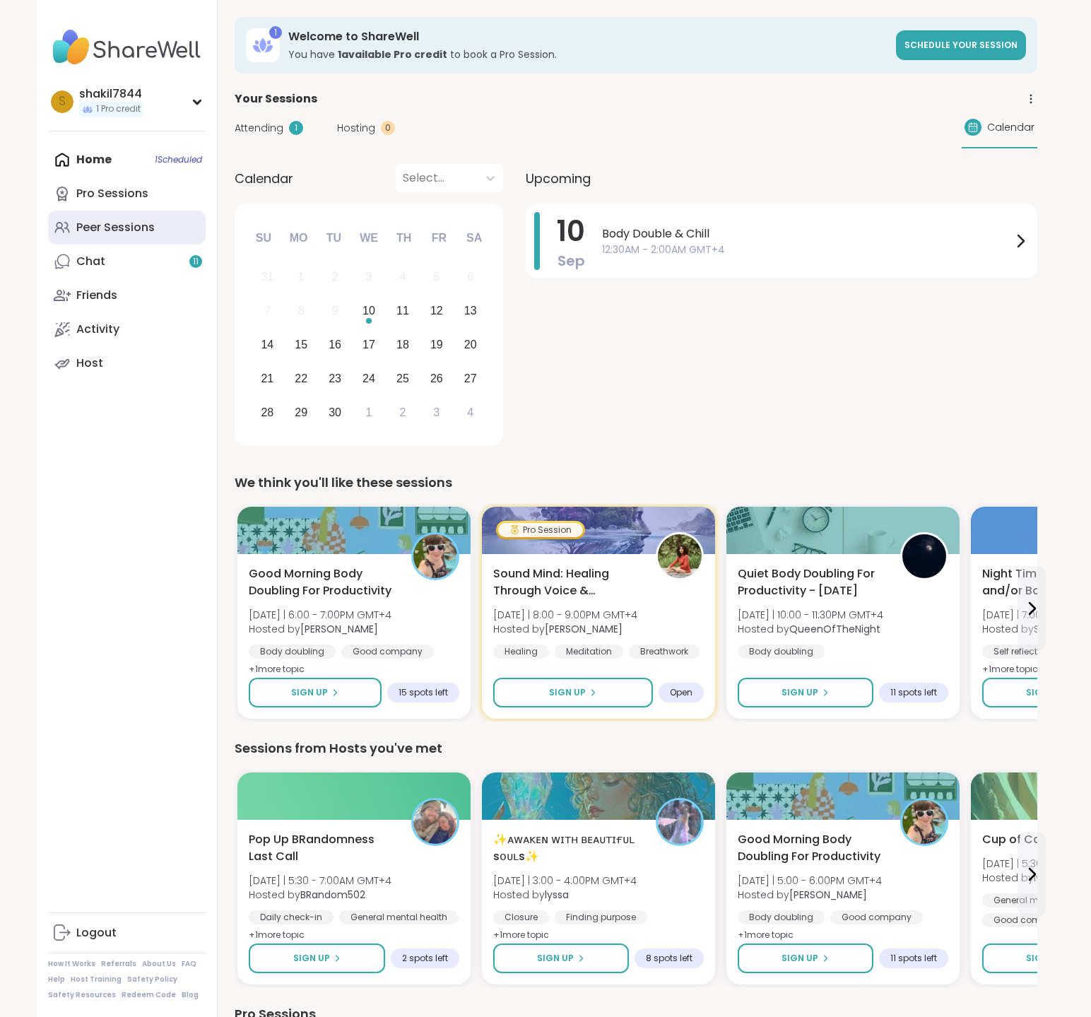
click at [153, 240] on link "Peer Sessions" at bounding box center [127, 228] width 158 height 34
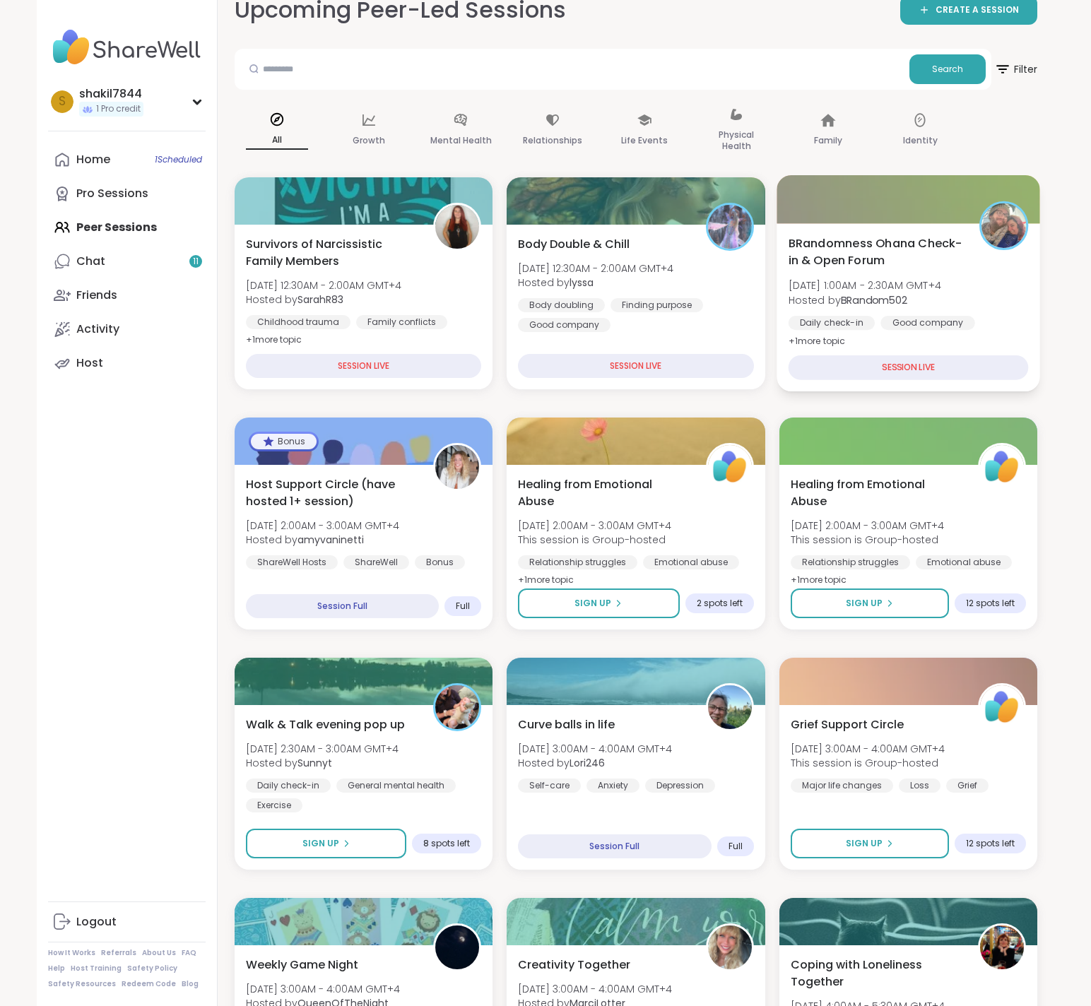
scroll to position [114, 0]
